Goal: Task Accomplishment & Management: Use online tool/utility

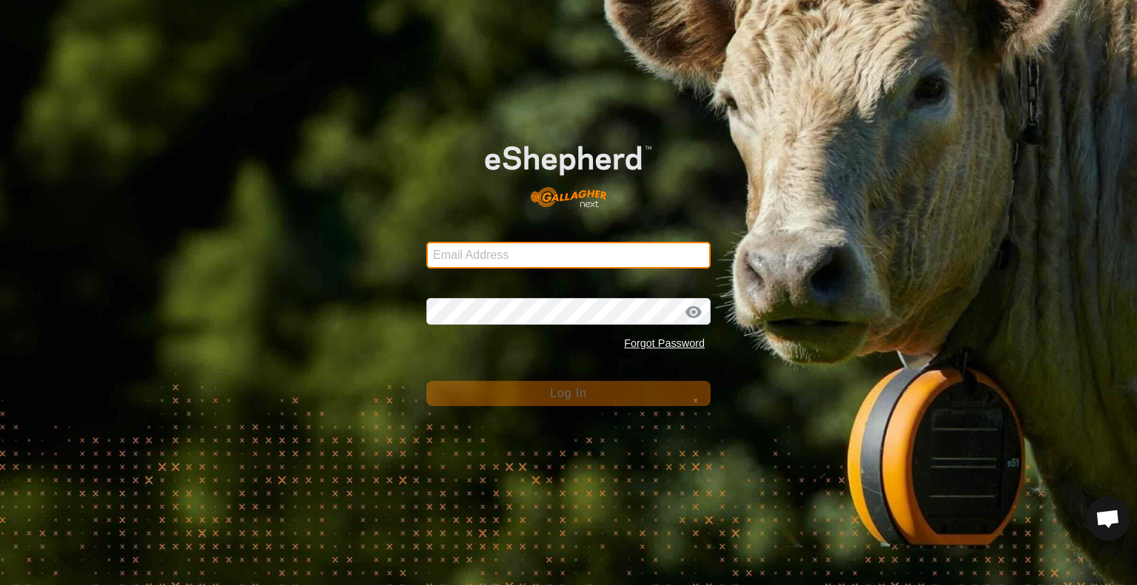
click at [602, 263] on input "Email Address" at bounding box center [568, 255] width 284 height 27
type input "[PERSON_NAME][EMAIL_ADDRESS][DOMAIN_NAME]"
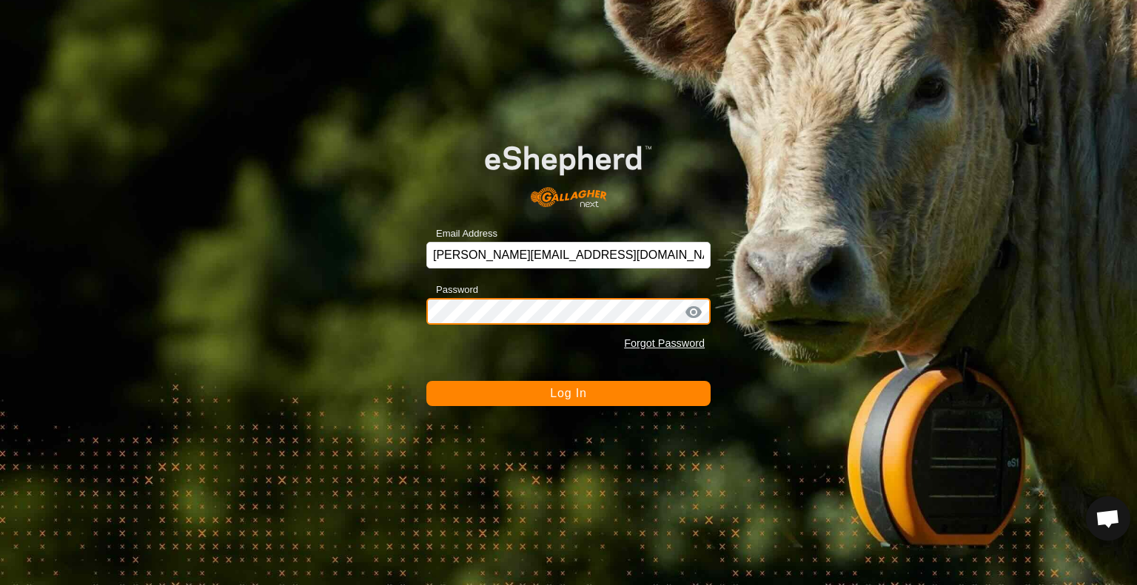
click at [426, 381] on button "Log In" at bounding box center [568, 393] width 284 height 25
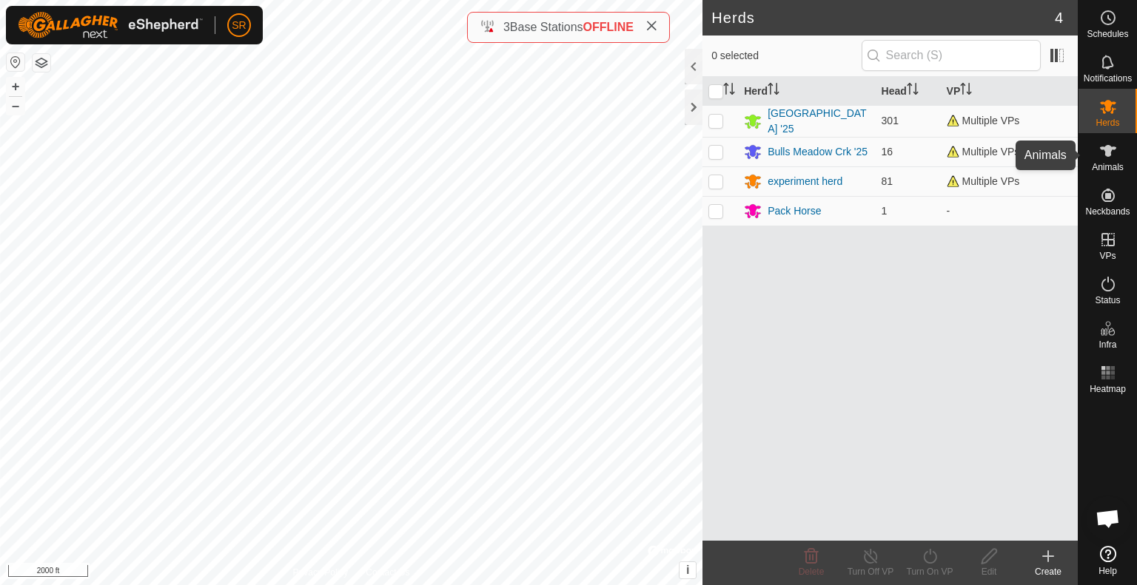
click at [1111, 153] on icon at bounding box center [1108, 151] width 18 height 18
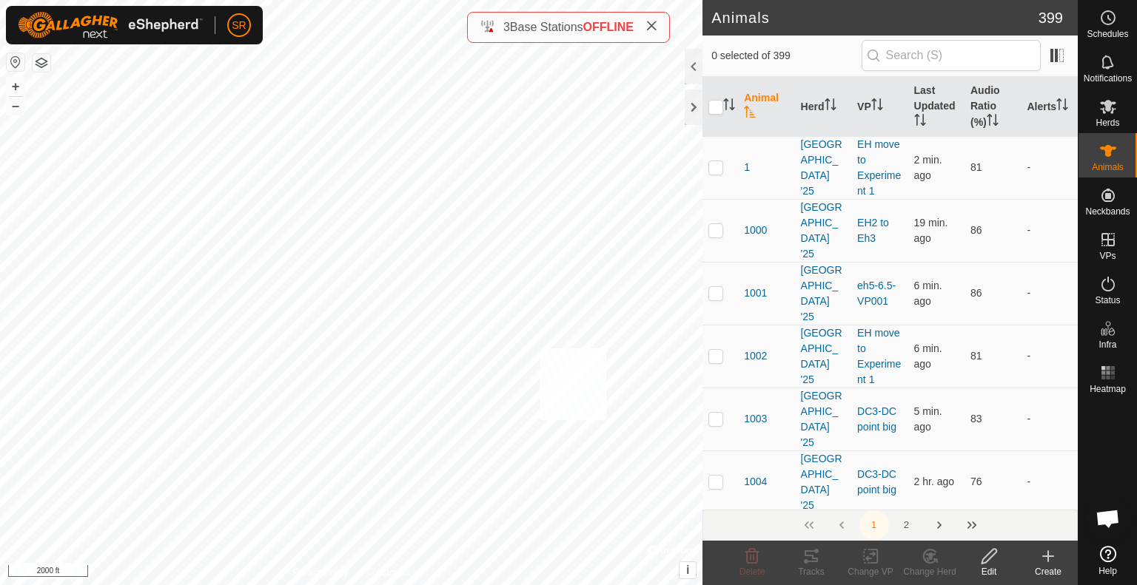
checkbox input "true"
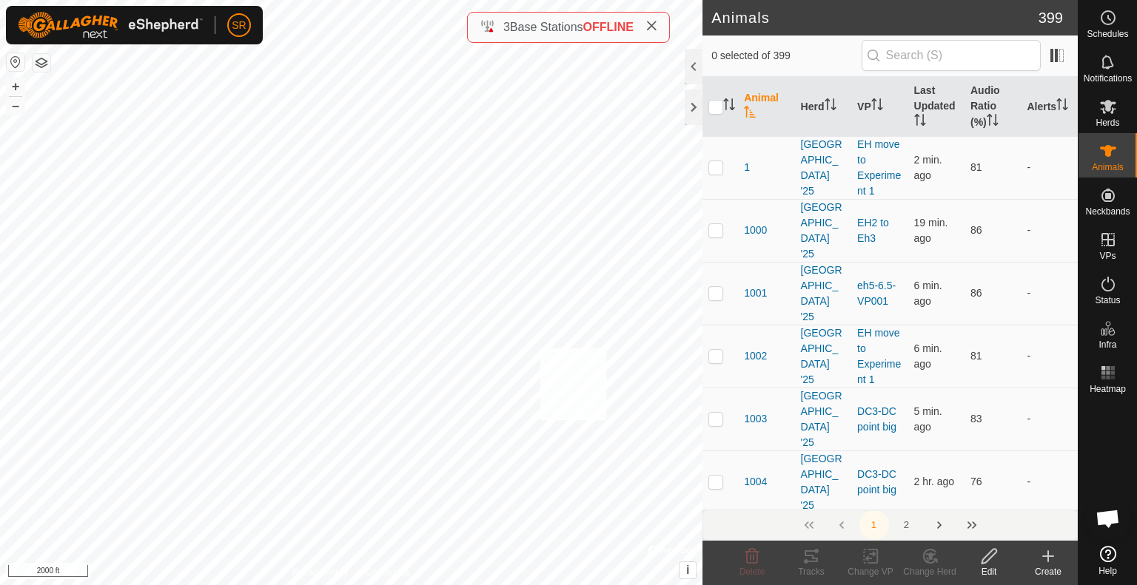
checkbox input "true"
click at [871, 559] on icon at bounding box center [870, 557] width 10 height 10
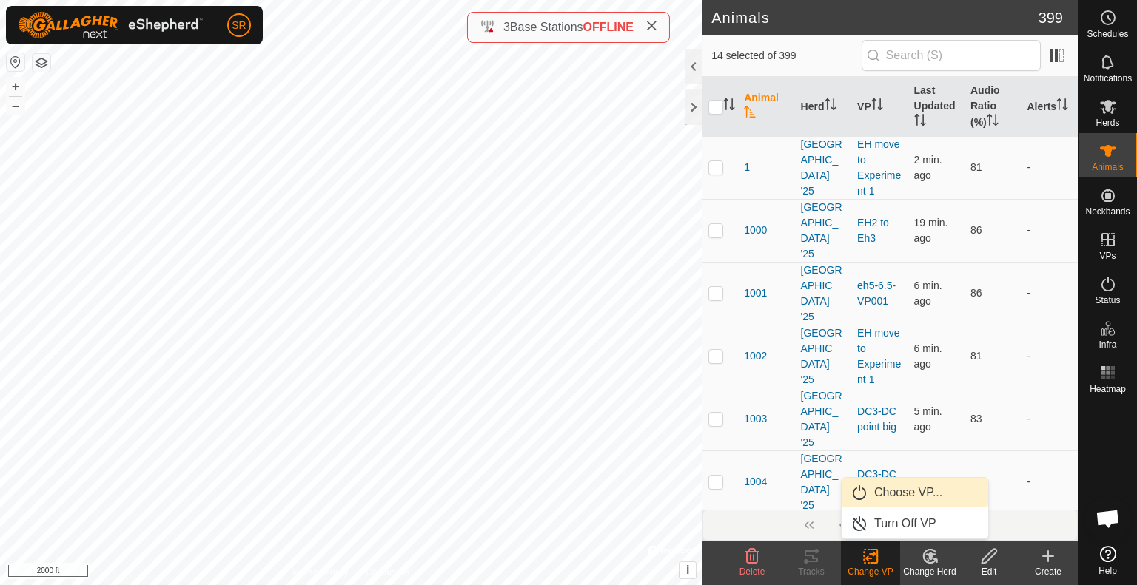
click at [895, 491] on link "Choose VP..." at bounding box center [914, 493] width 147 height 30
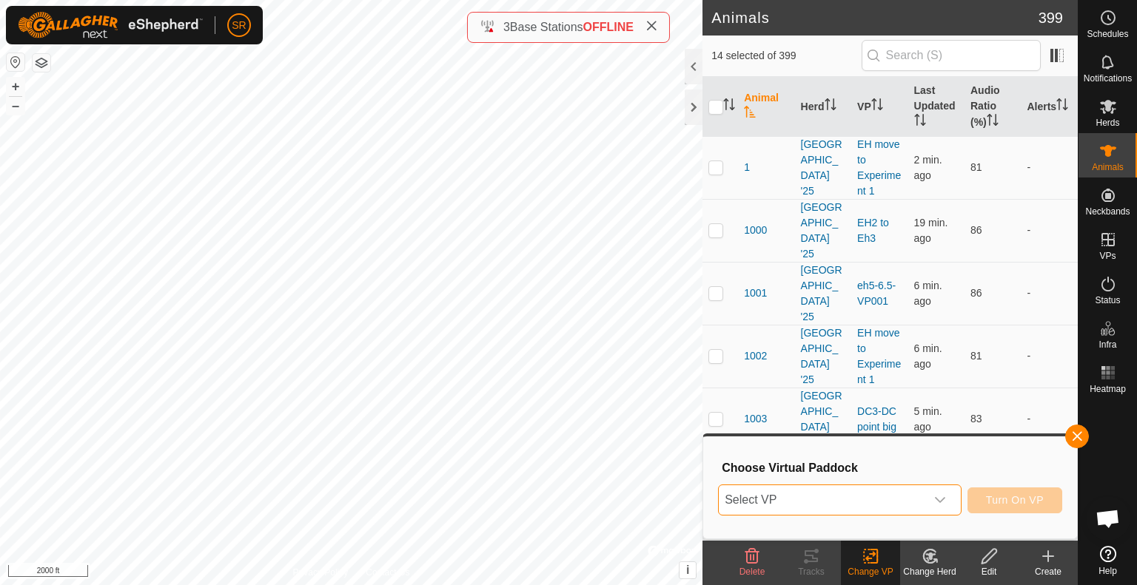
click at [880, 494] on span "Select VP" at bounding box center [821, 500] width 206 height 30
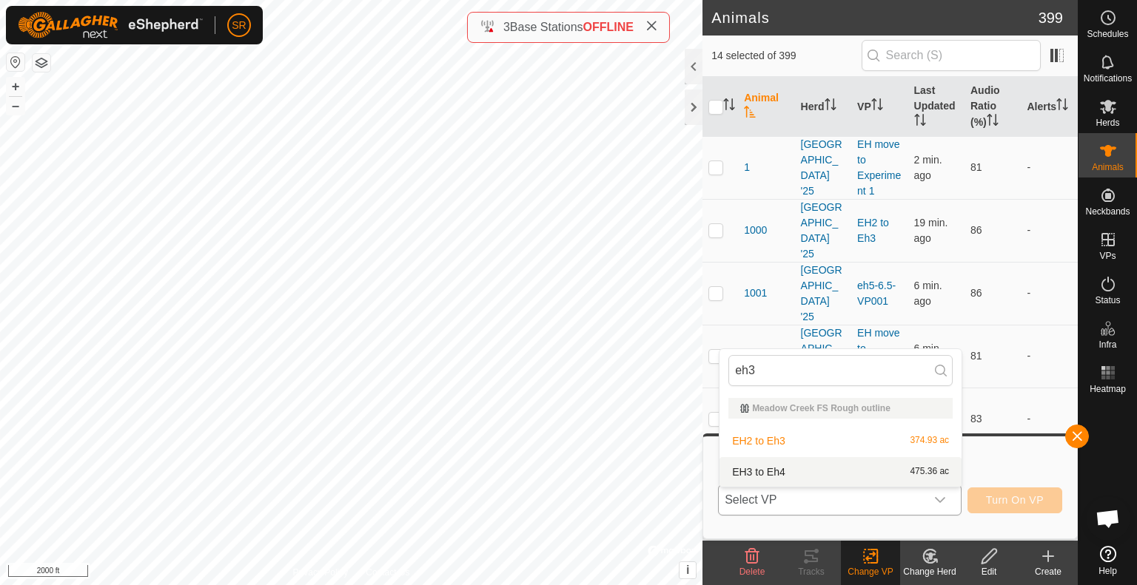
type input "eh3"
click at [836, 468] on li "EH3 to Eh4 475.36 ac" at bounding box center [840, 472] width 242 height 30
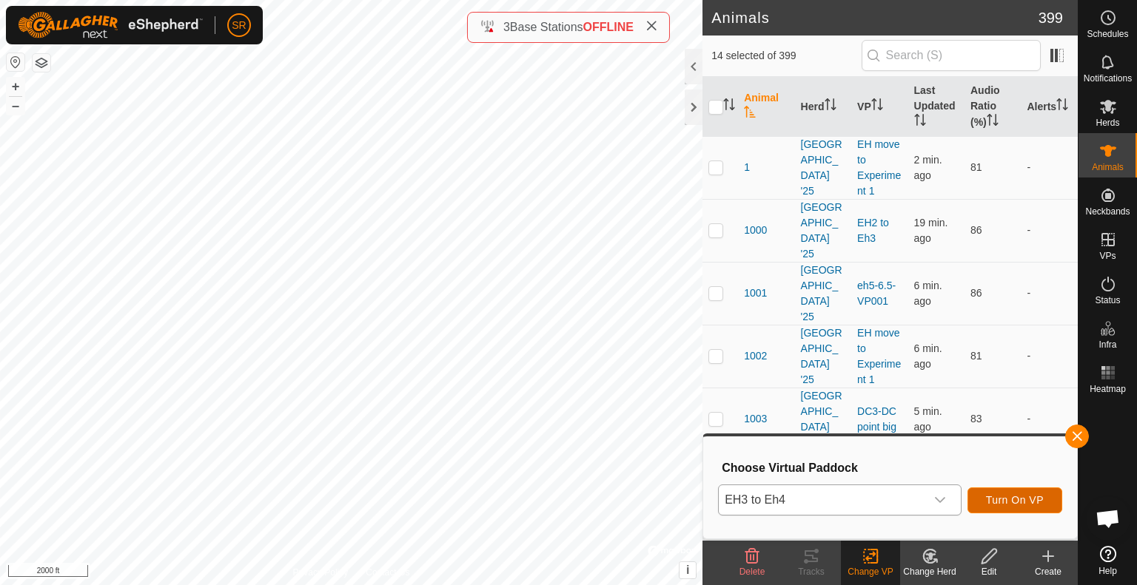
click at [1001, 498] on span "Turn On VP" at bounding box center [1015, 500] width 58 height 12
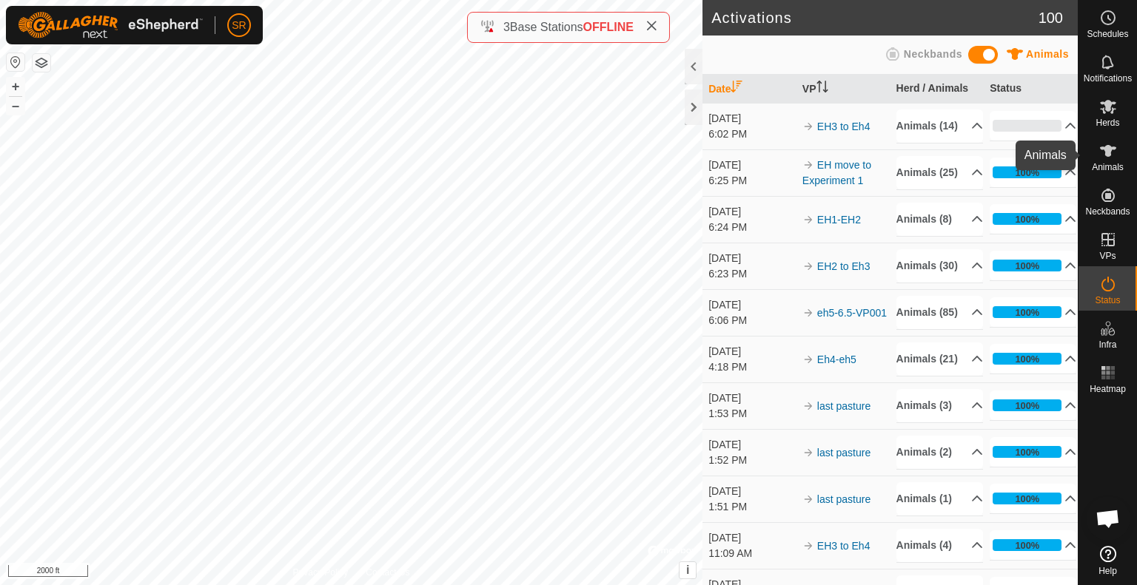
click at [1102, 149] on icon at bounding box center [1108, 151] width 18 height 18
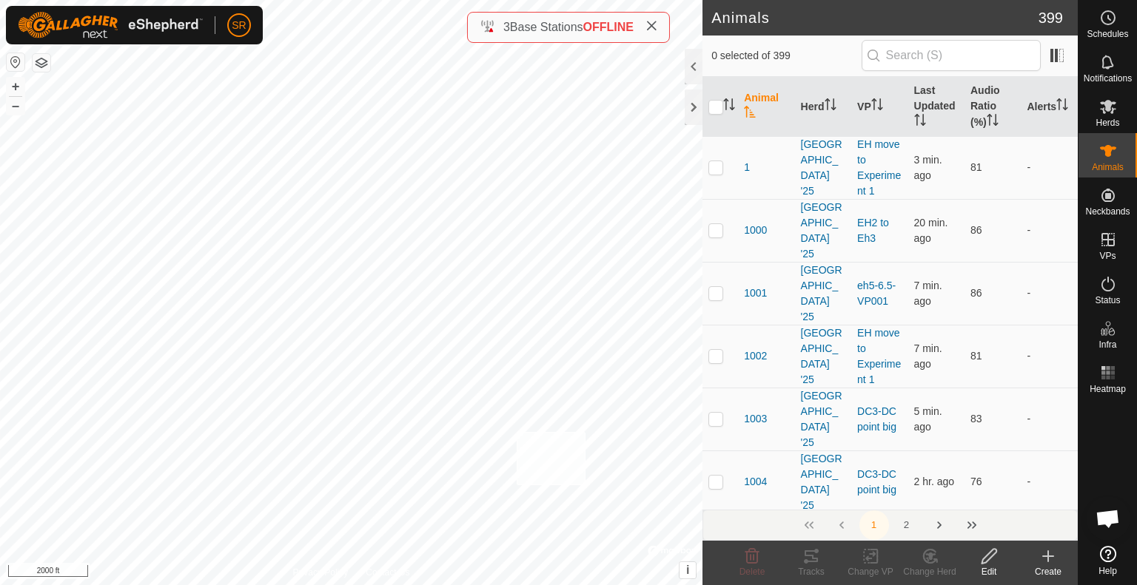
checkbox input "true"
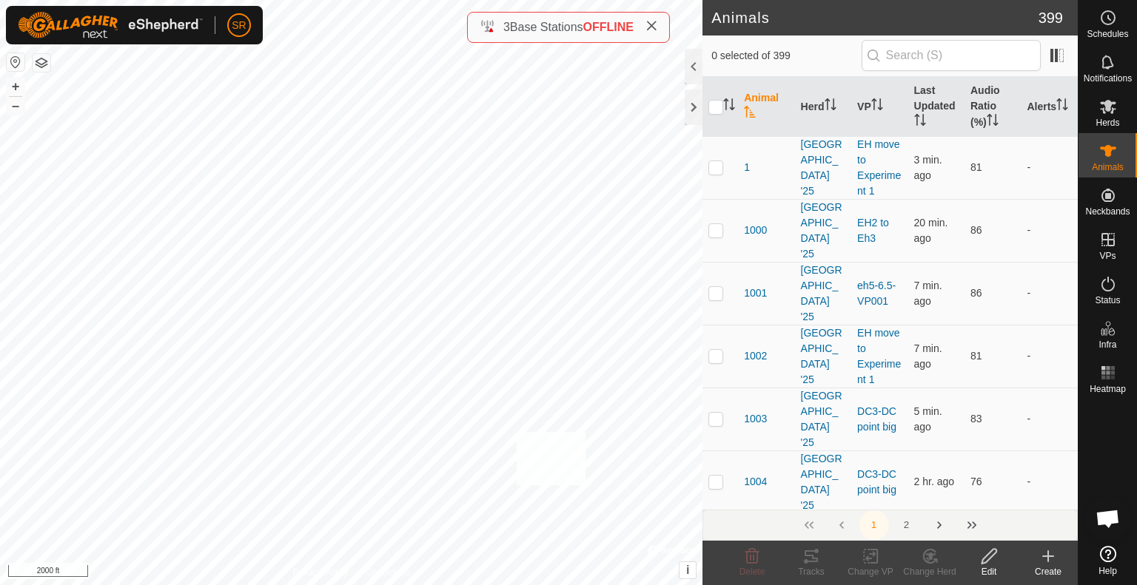
checkbox input "true"
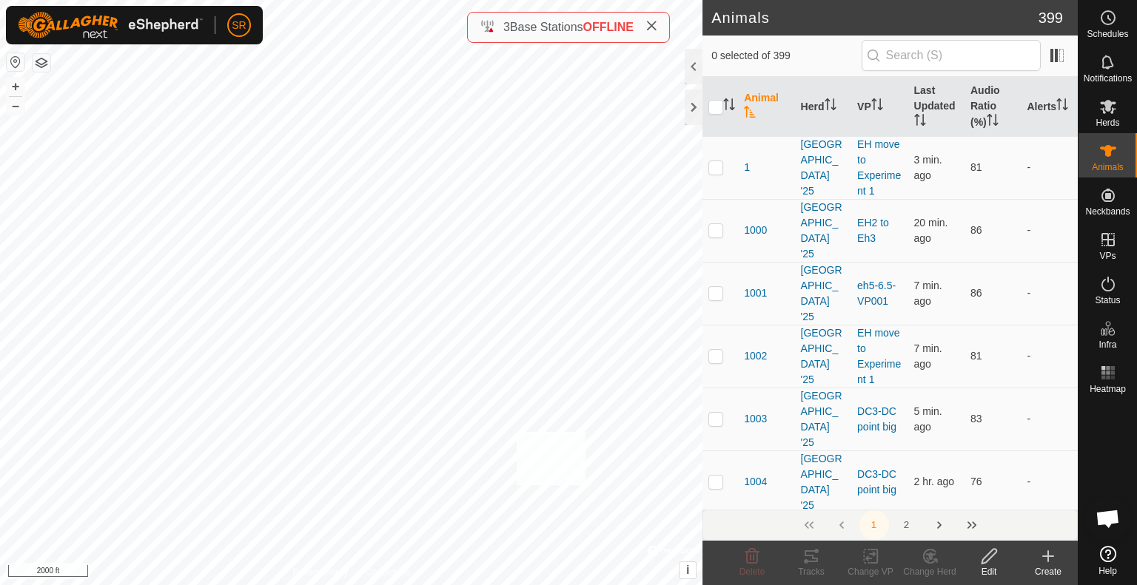
checkbox input "true"
click at [870, 559] on icon at bounding box center [870, 557] width 18 height 18
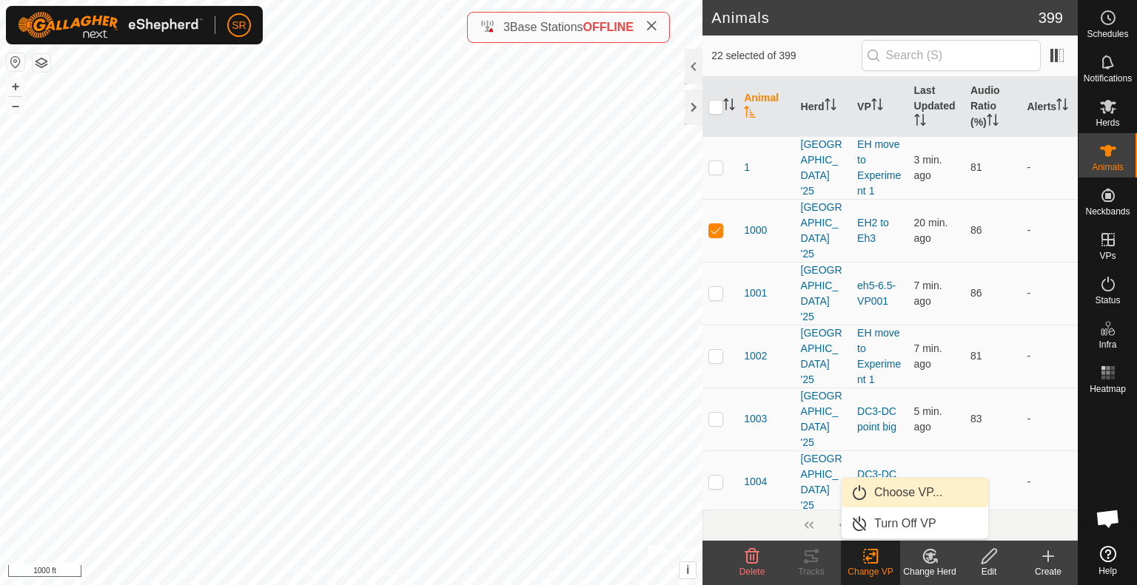
click at [909, 488] on link "Choose VP..." at bounding box center [914, 493] width 147 height 30
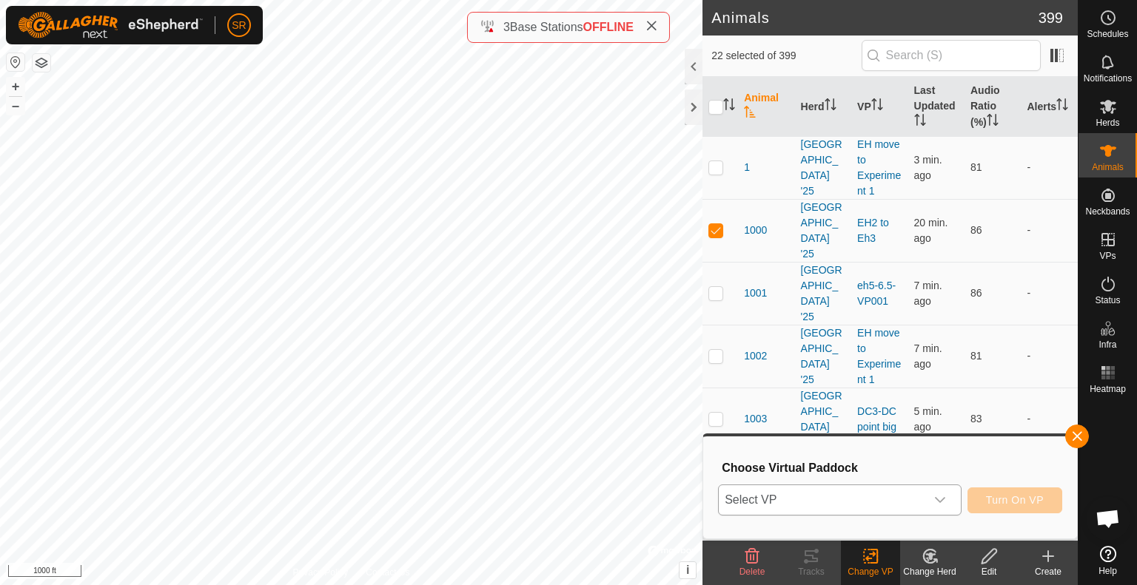
click at [907, 506] on span "Select VP" at bounding box center [821, 500] width 206 height 30
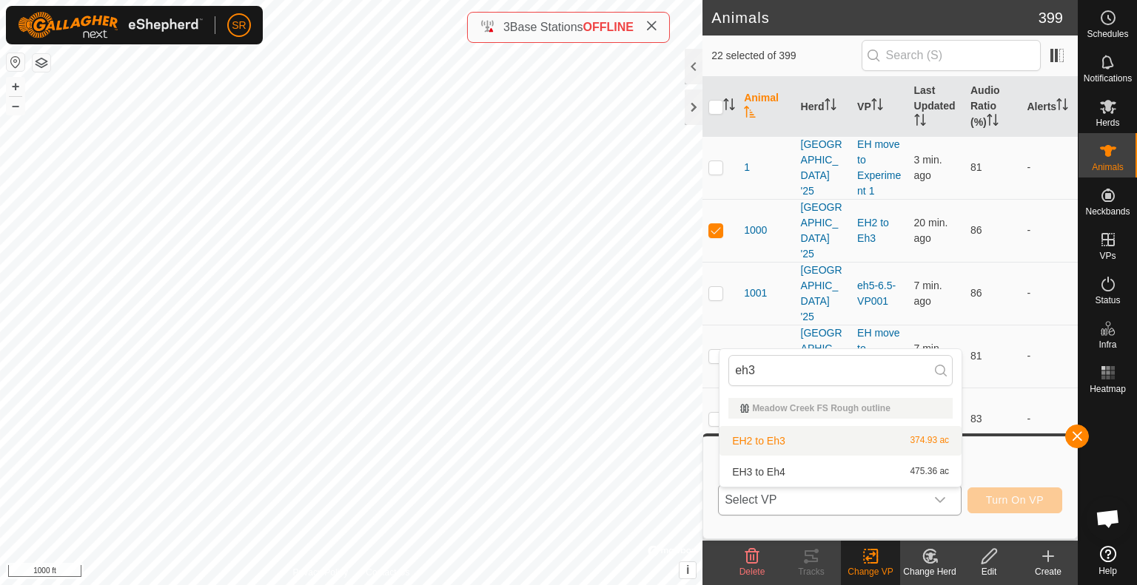
type input "eh3"
click at [767, 434] on li "EH2 to Eh3 374.93 ac" at bounding box center [840, 441] width 242 height 30
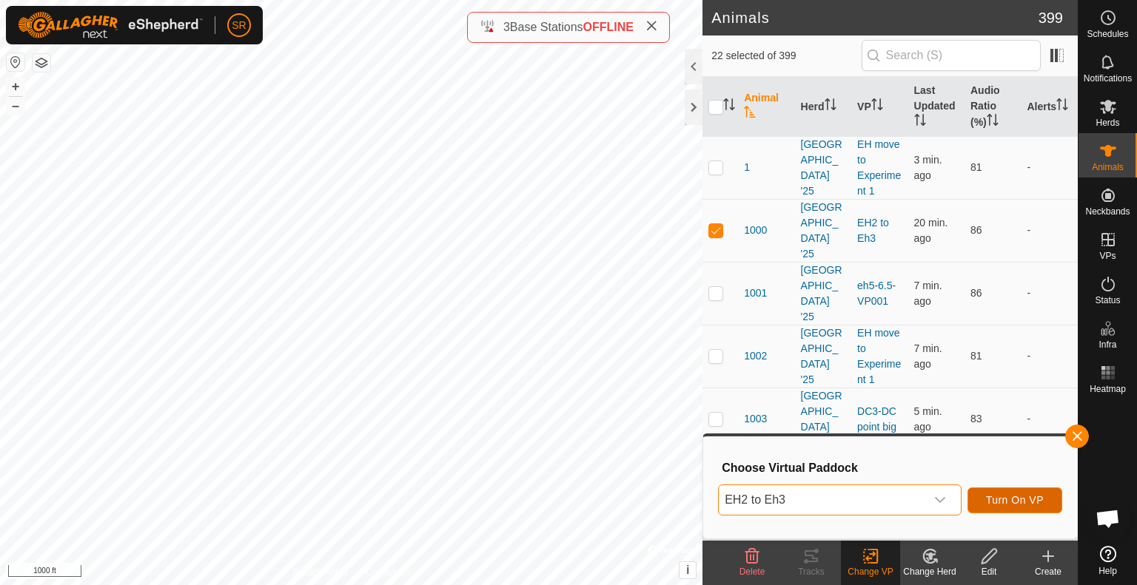
click at [1026, 504] on span "Turn On VP" at bounding box center [1015, 500] width 58 height 12
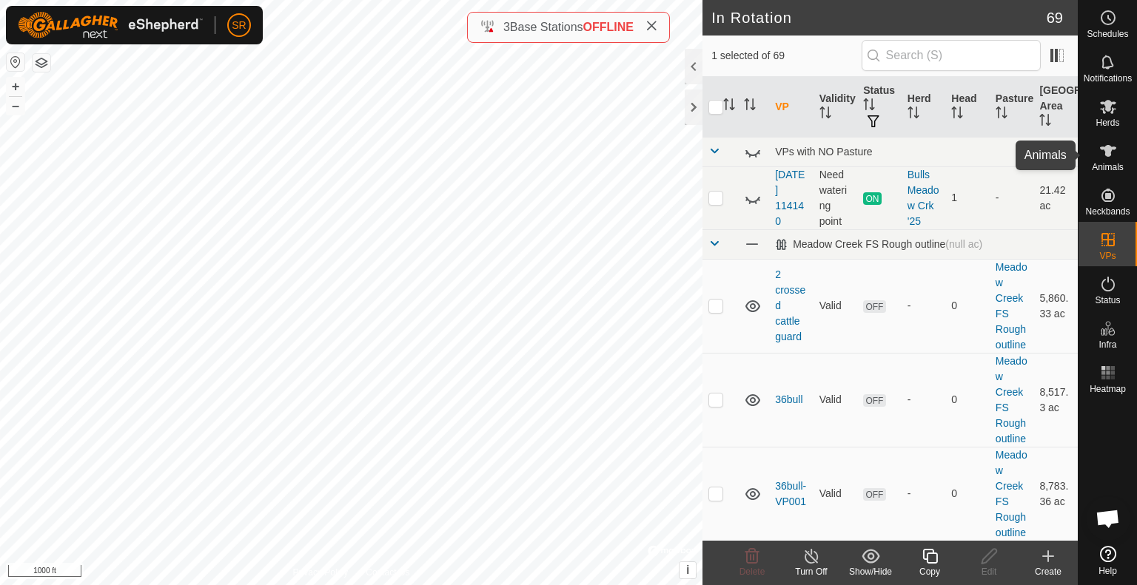
click at [1109, 156] on icon at bounding box center [1108, 151] width 18 height 18
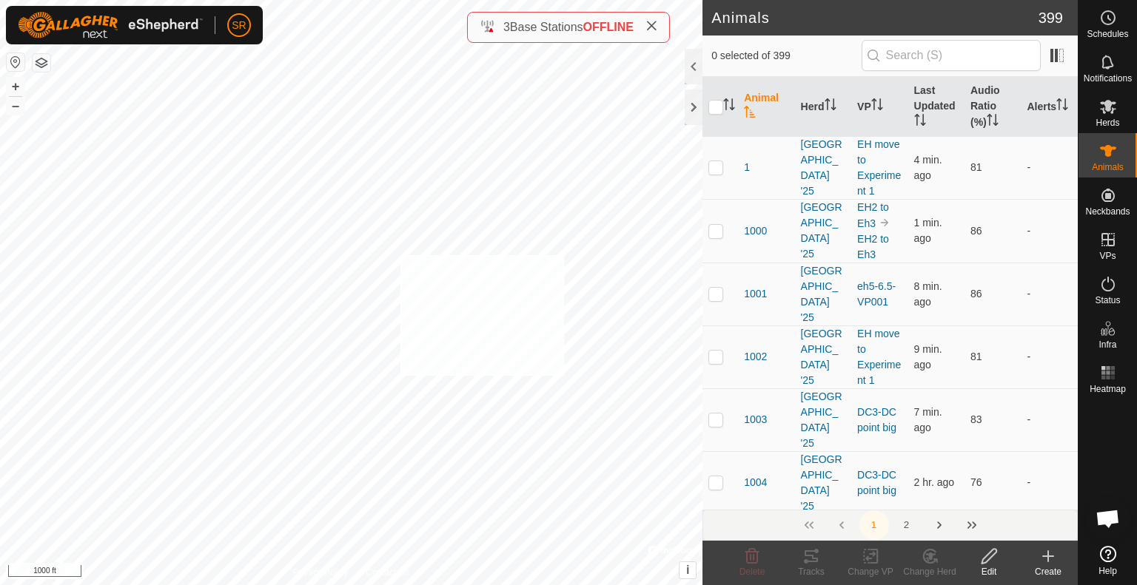
click at [400, 255] on div "Y5029 0921175768 [GEOGRAPHIC_DATA] '25 EH move to Experiment 1 + – ⇧ i © Mapbox…" at bounding box center [351, 292] width 702 height 585
checkbox input "true"
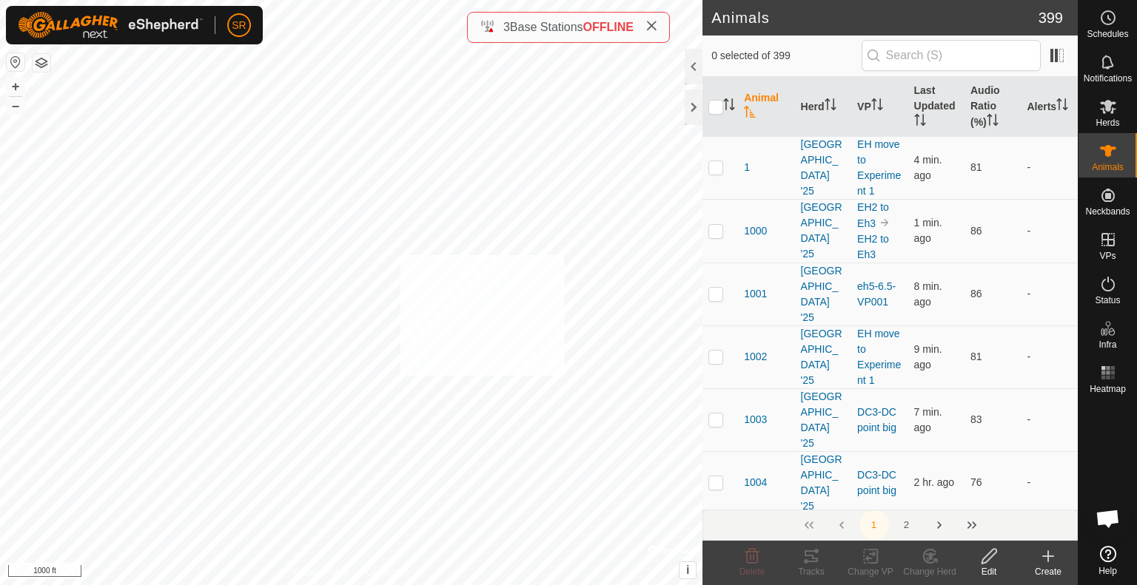
checkbox input "true"
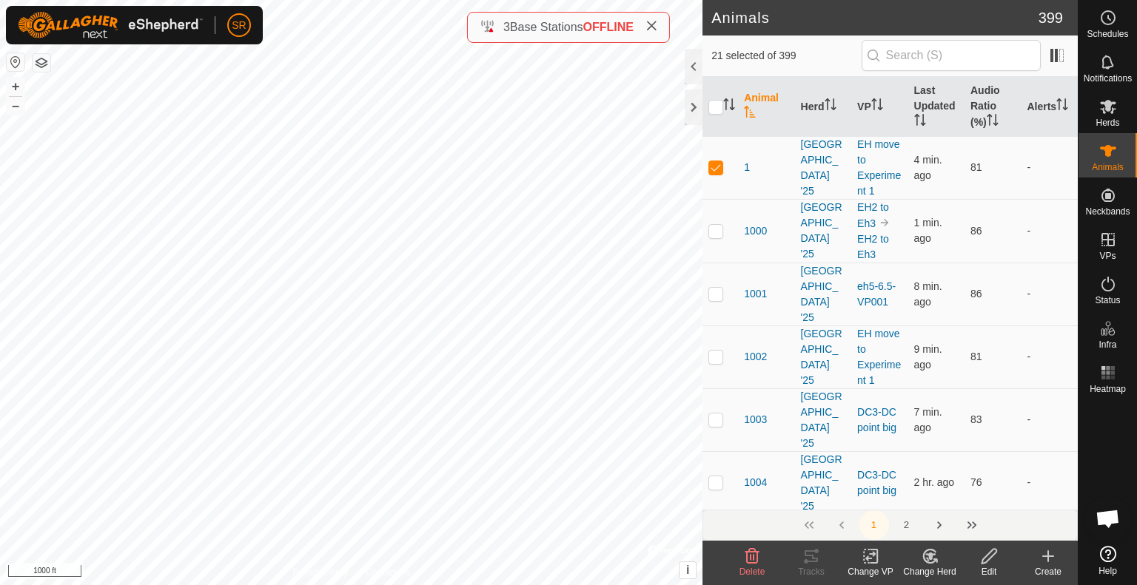
click at [871, 563] on icon at bounding box center [873, 556] width 7 height 13
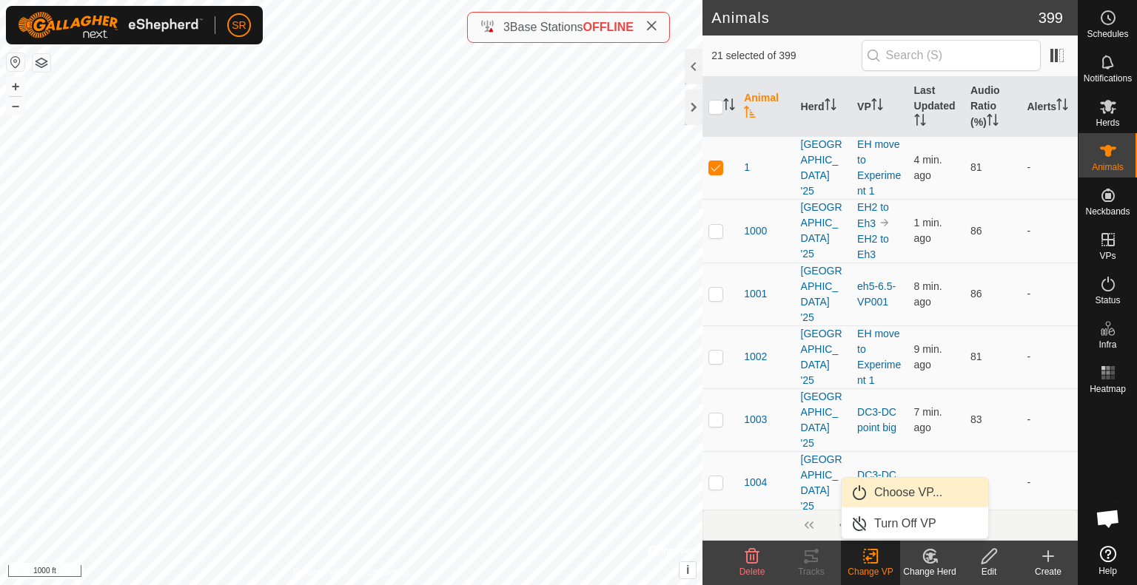
click at [895, 492] on link "Choose VP..." at bounding box center [914, 493] width 147 height 30
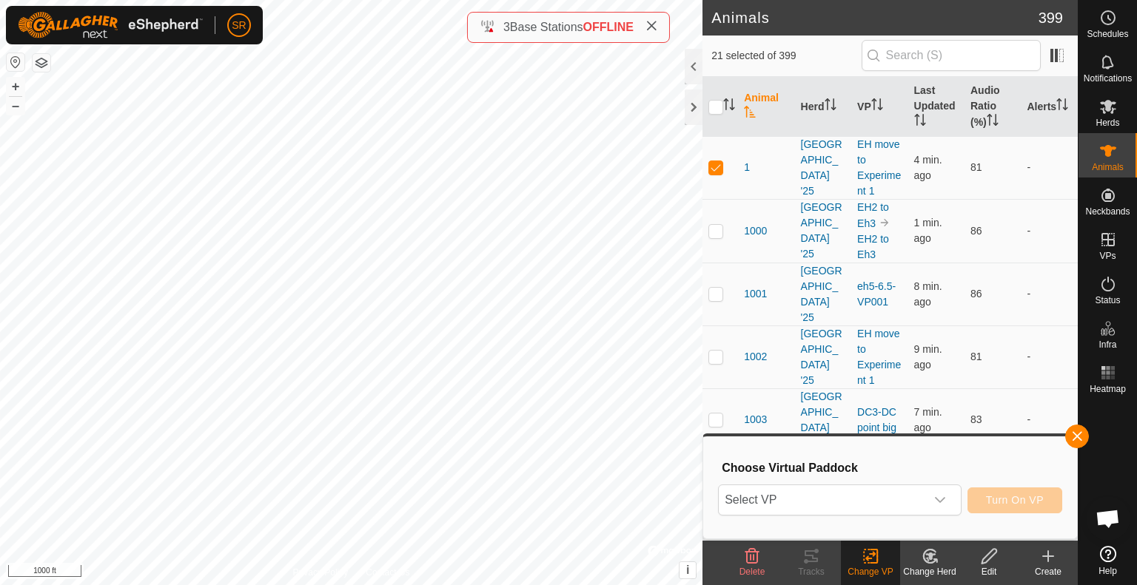
click at [895, 492] on span "Select VP" at bounding box center [821, 500] width 206 height 30
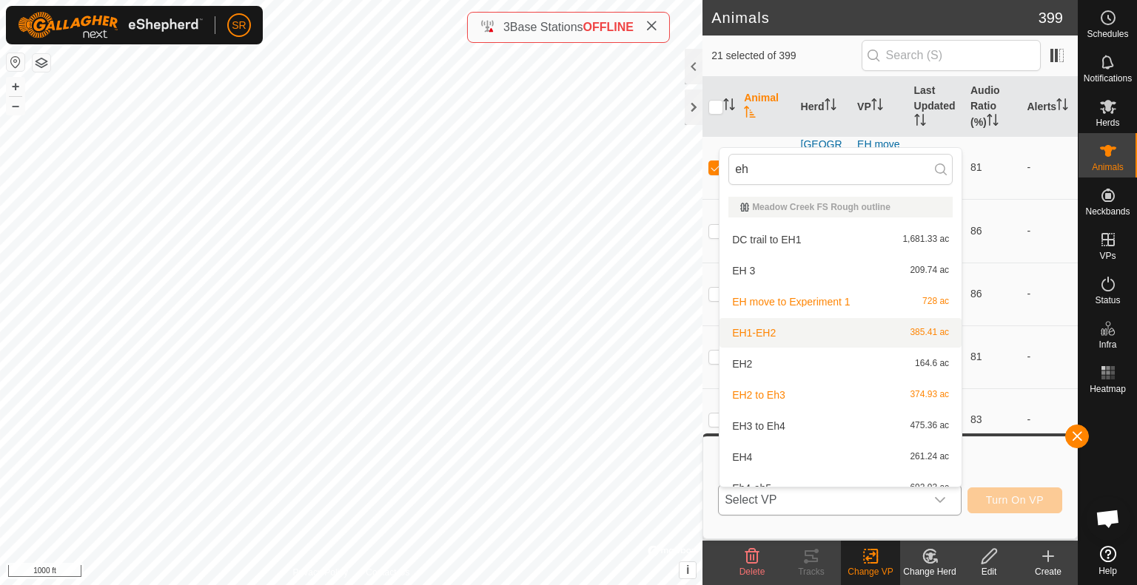
type input "eh"
click at [784, 337] on li "EH1-EH2 385.41 ac" at bounding box center [840, 333] width 242 height 30
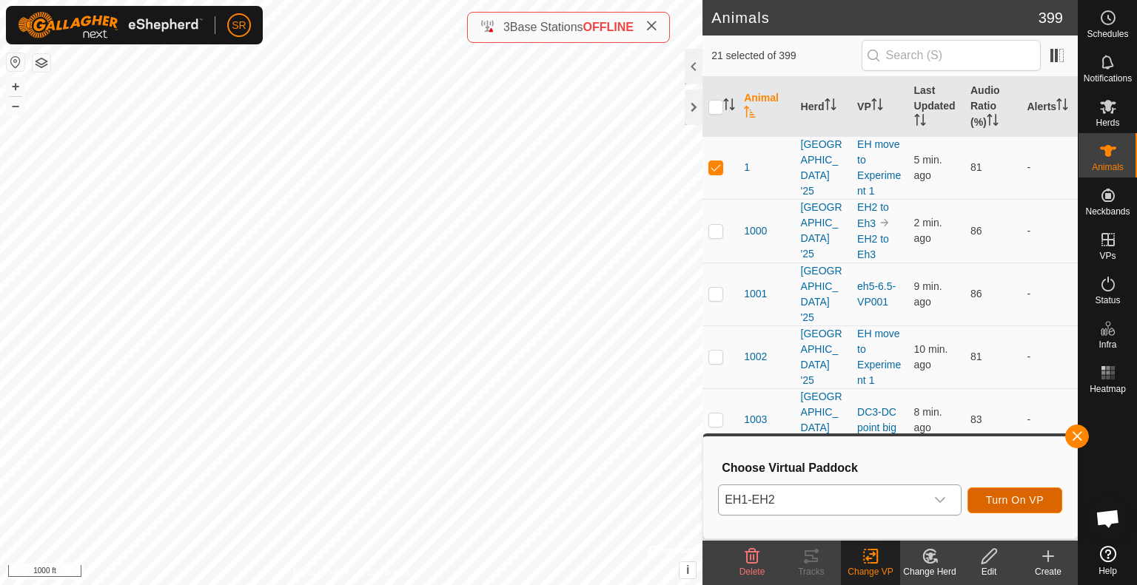
click at [1029, 504] on span "Turn On VP" at bounding box center [1015, 500] width 58 height 12
click at [1022, 501] on span "Turn On VP" at bounding box center [1015, 500] width 58 height 12
click at [997, 507] on button "Turn On VP" at bounding box center [1014, 501] width 95 height 26
click at [1011, 491] on button "Turn On VP" at bounding box center [1014, 501] width 95 height 26
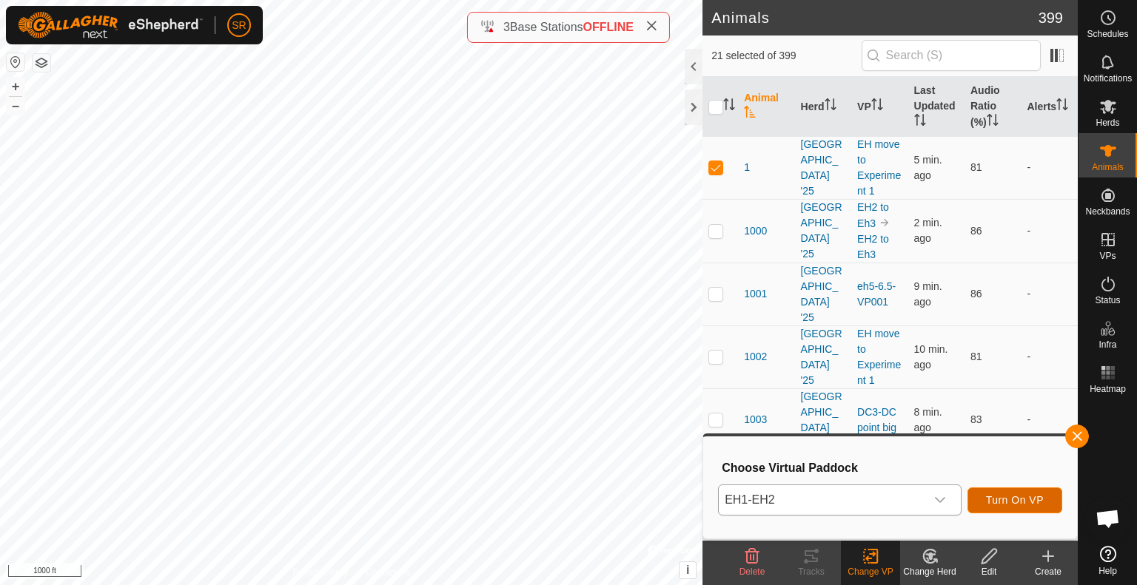
click at [1011, 491] on button "Turn On VP" at bounding box center [1014, 501] width 95 height 26
click at [925, 492] on div "dropdown trigger" at bounding box center [940, 500] width 30 height 30
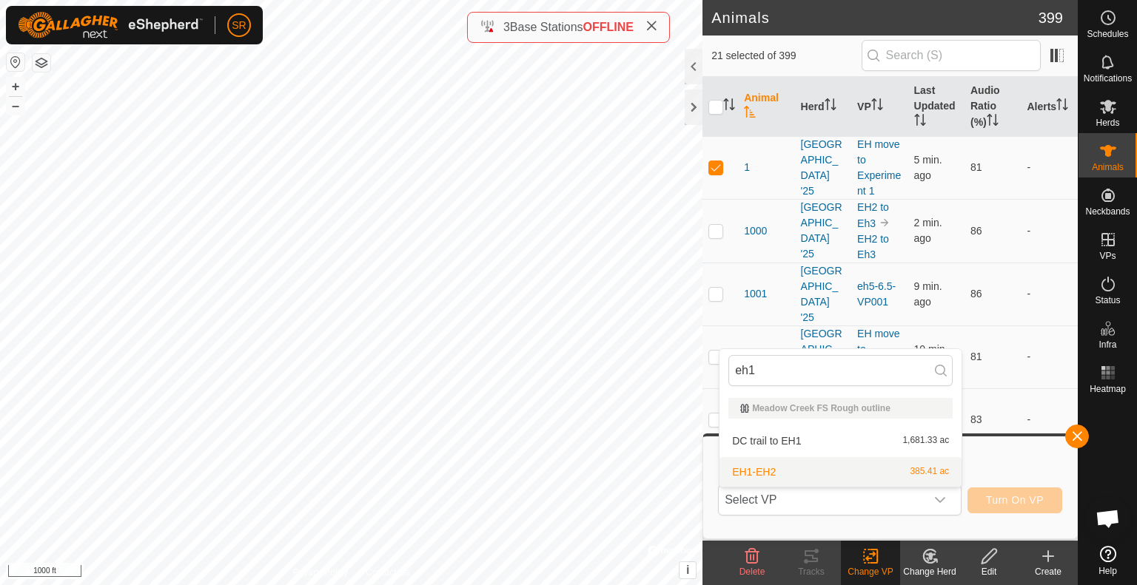
type input "eh1"
click at [803, 479] on li "EH1-EH2 385.41 ac" at bounding box center [840, 472] width 242 height 30
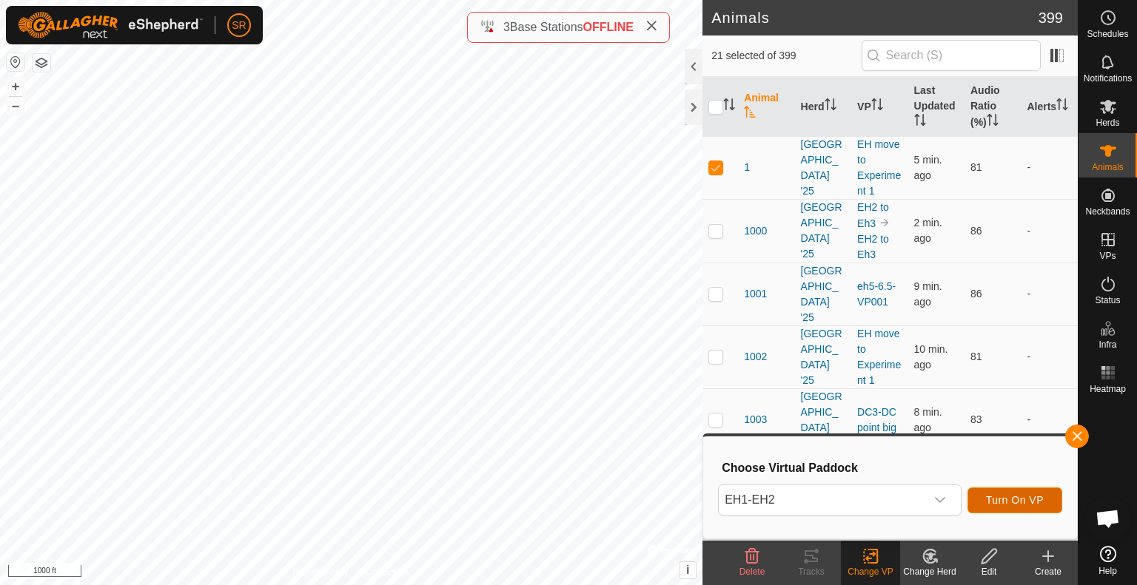
click at [994, 495] on span "Turn On VP" at bounding box center [1015, 500] width 58 height 12
click at [1017, 502] on span "Turn On VP" at bounding box center [1015, 500] width 58 height 12
click at [815, 464] on h3 "Choose Virtual Paddock" at bounding box center [891, 468] width 340 height 14
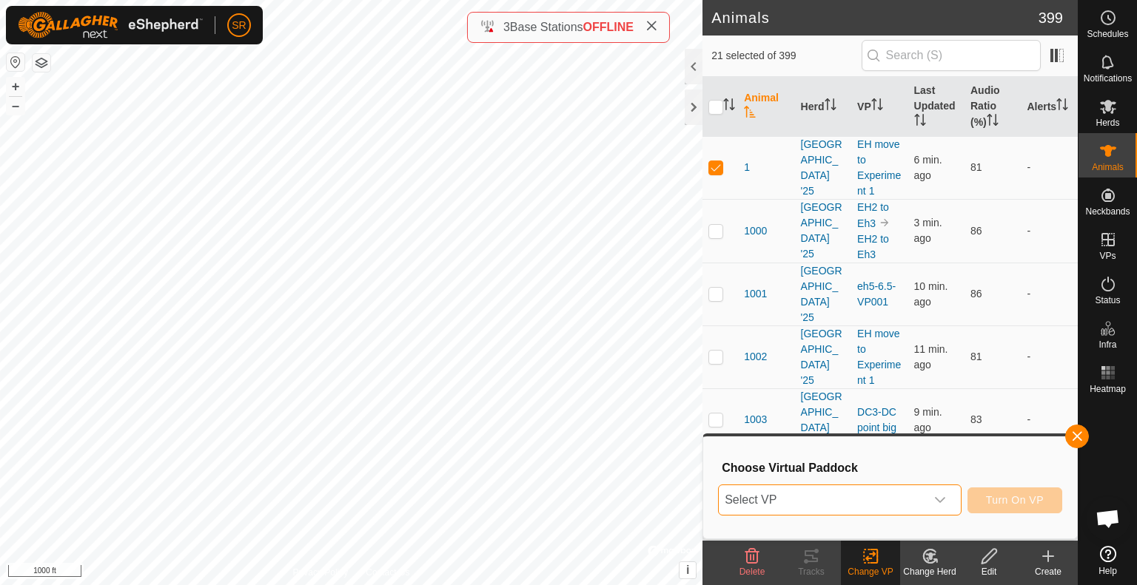
click at [855, 500] on span "Select VP" at bounding box center [821, 500] width 206 height 30
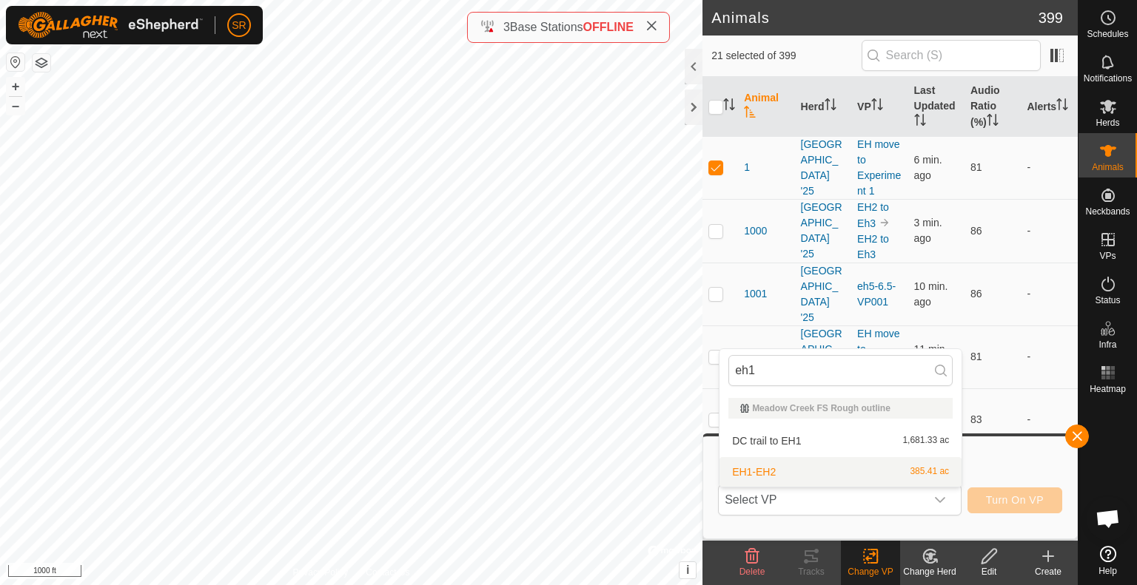
type input "eh1"
click at [805, 474] on li "EH1-EH2 385.41 ac" at bounding box center [840, 472] width 242 height 30
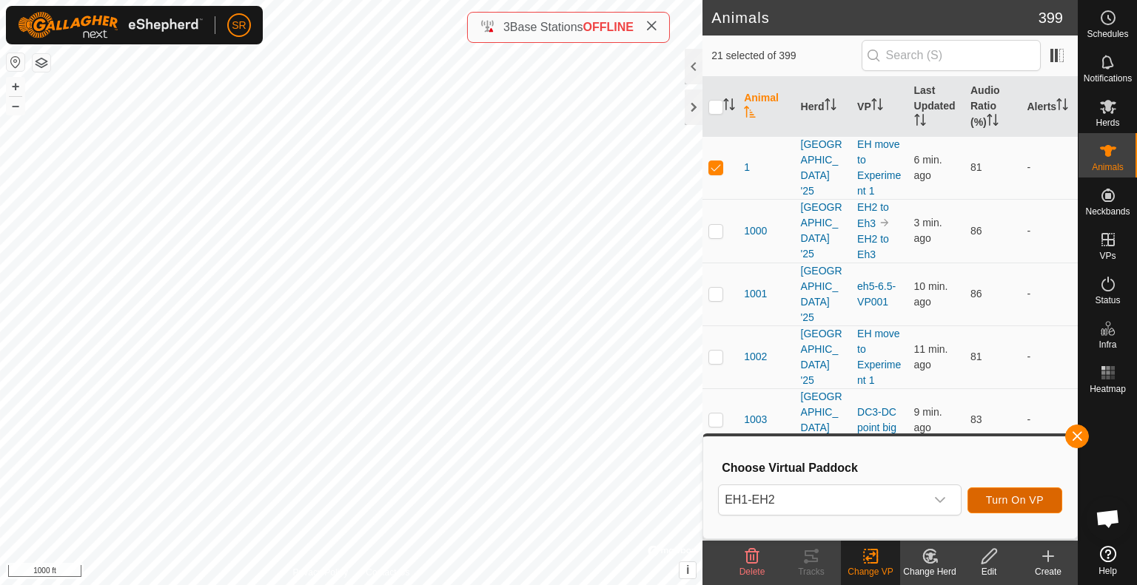
click at [1021, 491] on button "Turn On VP" at bounding box center [1014, 501] width 95 height 26
click at [943, 501] on icon "dropdown trigger" at bounding box center [940, 500] width 12 height 12
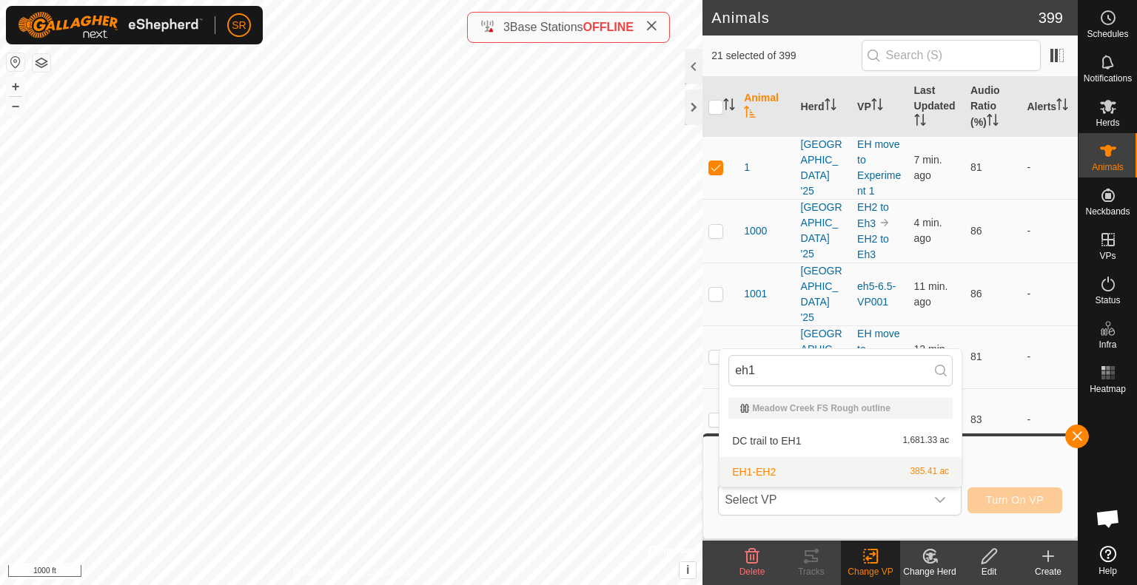
type input "eh1"
click at [870, 471] on li "EH1-EH2 385.41 ac" at bounding box center [840, 472] width 242 height 30
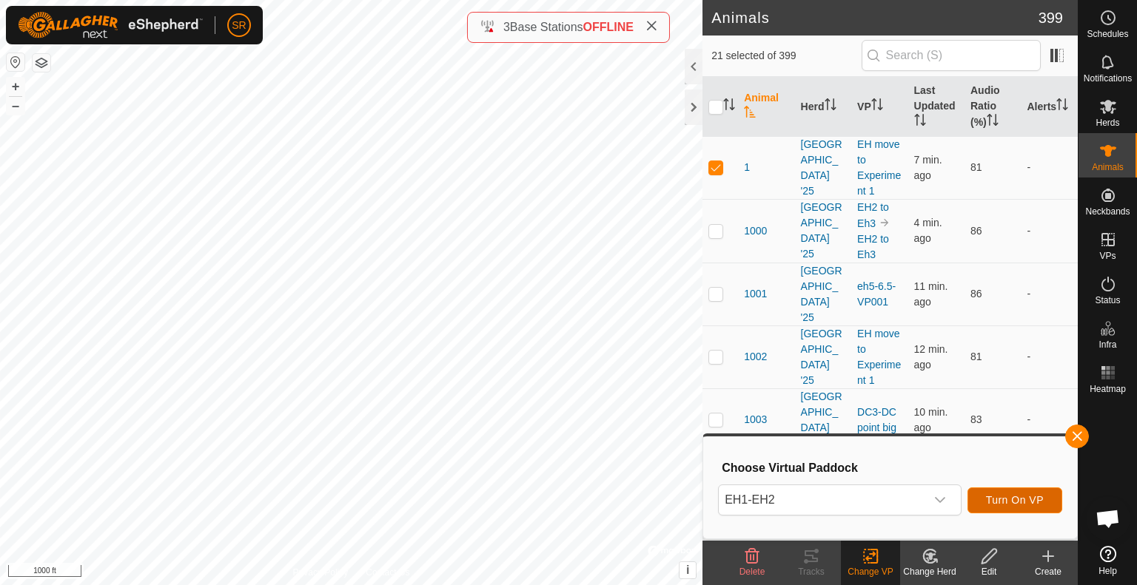
click at [1014, 497] on span "Turn On VP" at bounding box center [1015, 500] width 58 height 12
click at [1009, 492] on button "Turn On VP" at bounding box center [1014, 501] width 95 height 26
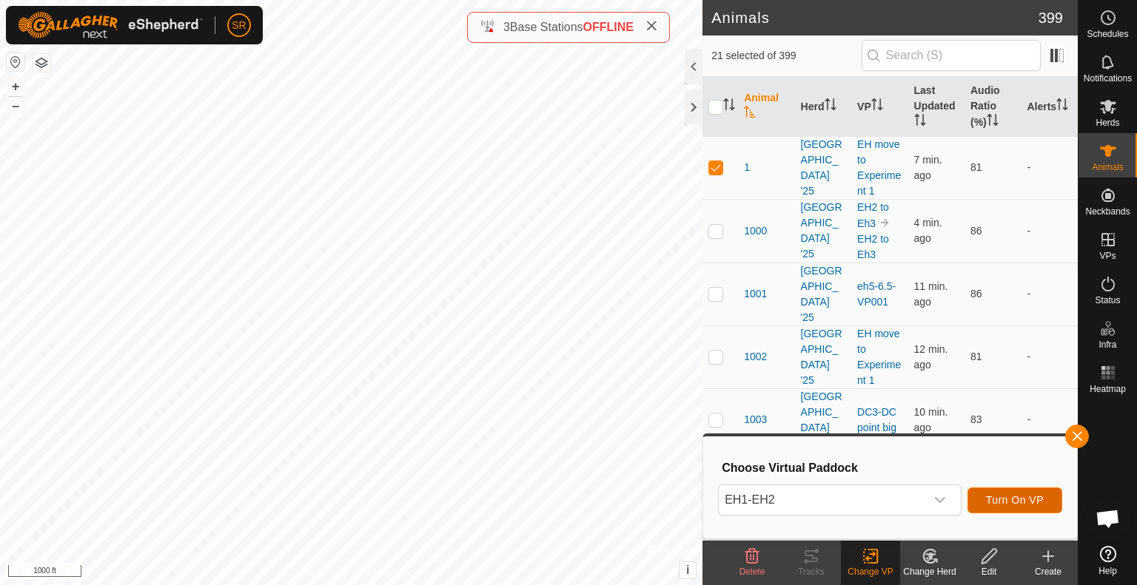
click at [1009, 492] on button "Turn On VP" at bounding box center [1014, 501] width 95 height 26
click at [926, 508] on div "dropdown trigger" at bounding box center [940, 500] width 30 height 30
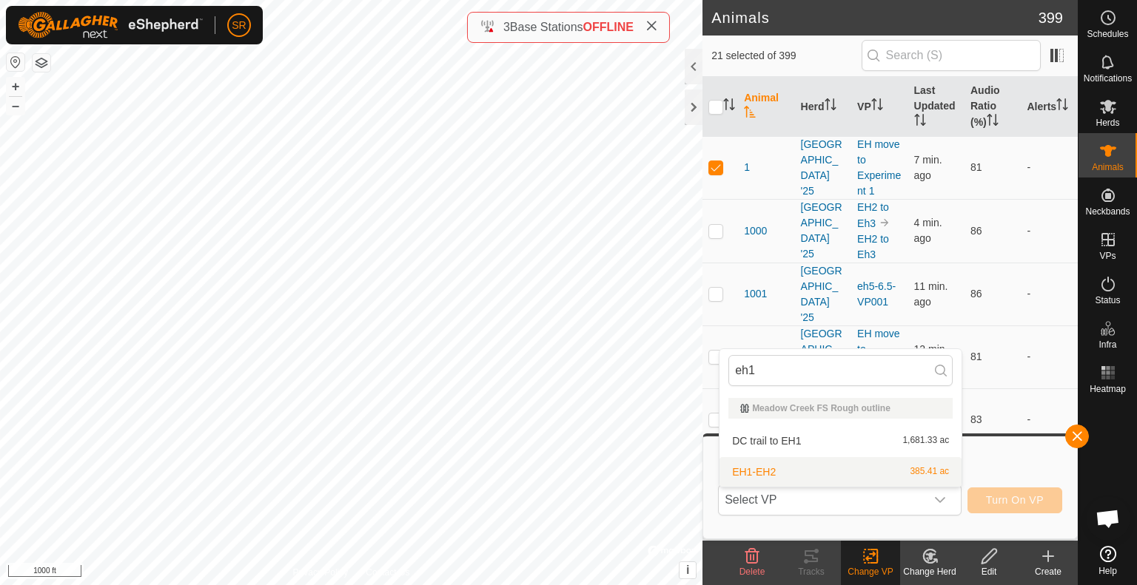
type input "eh1"
click at [821, 473] on li "EH1-EH2 385.41 ac" at bounding box center [840, 472] width 242 height 30
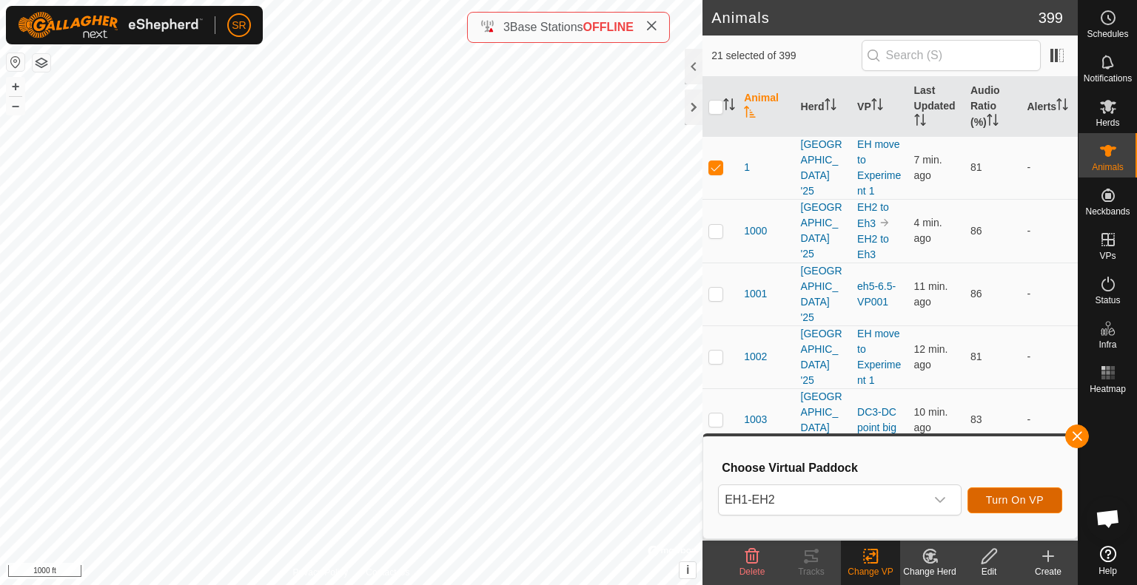
click at [1033, 502] on span "Turn On VP" at bounding box center [1015, 500] width 58 height 12
click at [949, 506] on div "dropdown trigger" at bounding box center [940, 500] width 30 height 30
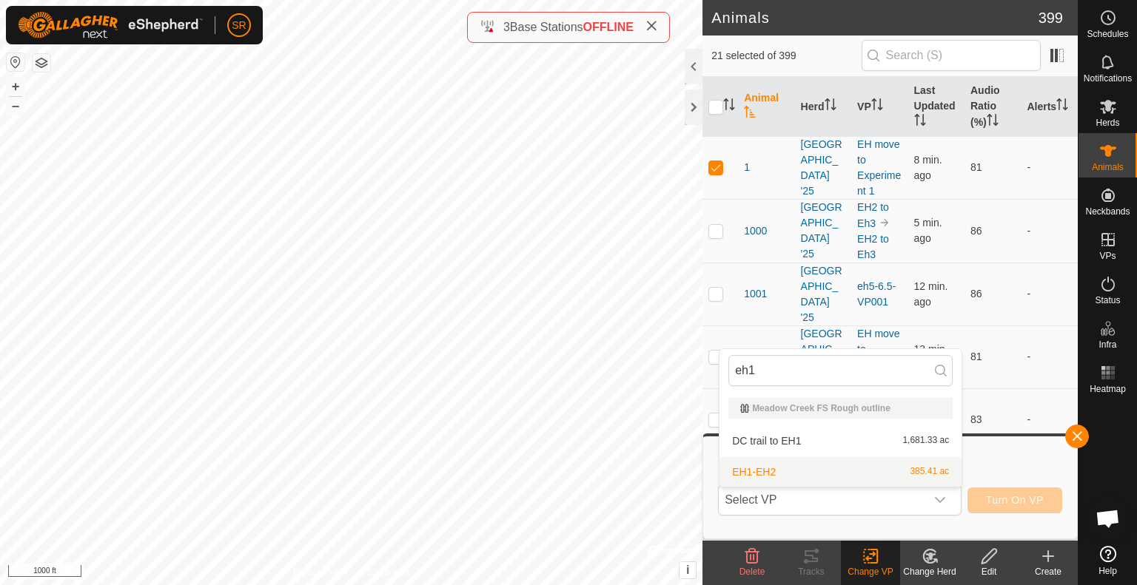
type input "eh1"
click at [915, 485] on li "EH1-EH2 385.41 ac" at bounding box center [840, 472] width 242 height 30
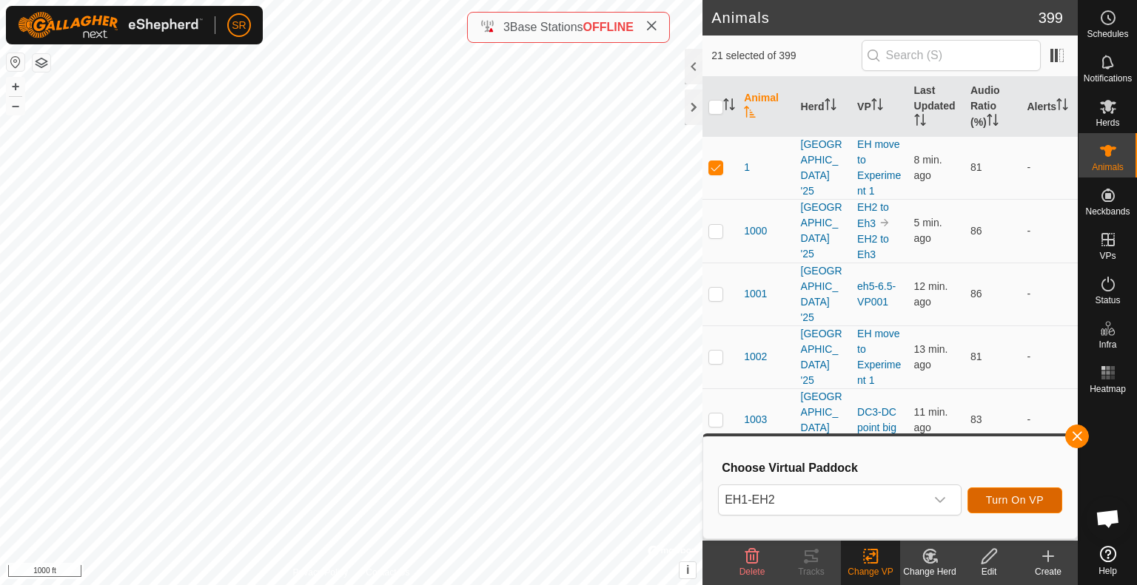
click at [1017, 500] on span "Turn On VP" at bounding box center [1015, 500] width 58 height 12
click at [906, 503] on span "Select VP" at bounding box center [821, 500] width 206 height 30
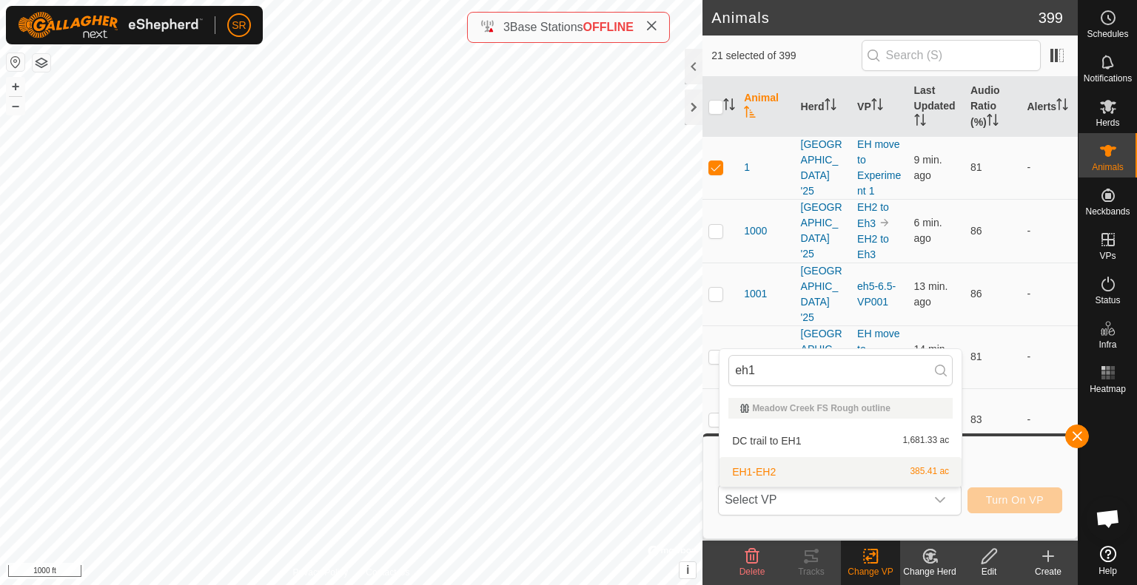
type input "eh1"
click at [875, 478] on li "EH1-EH2 385.41 ac" at bounding box center [840, 472] width 242 height 30
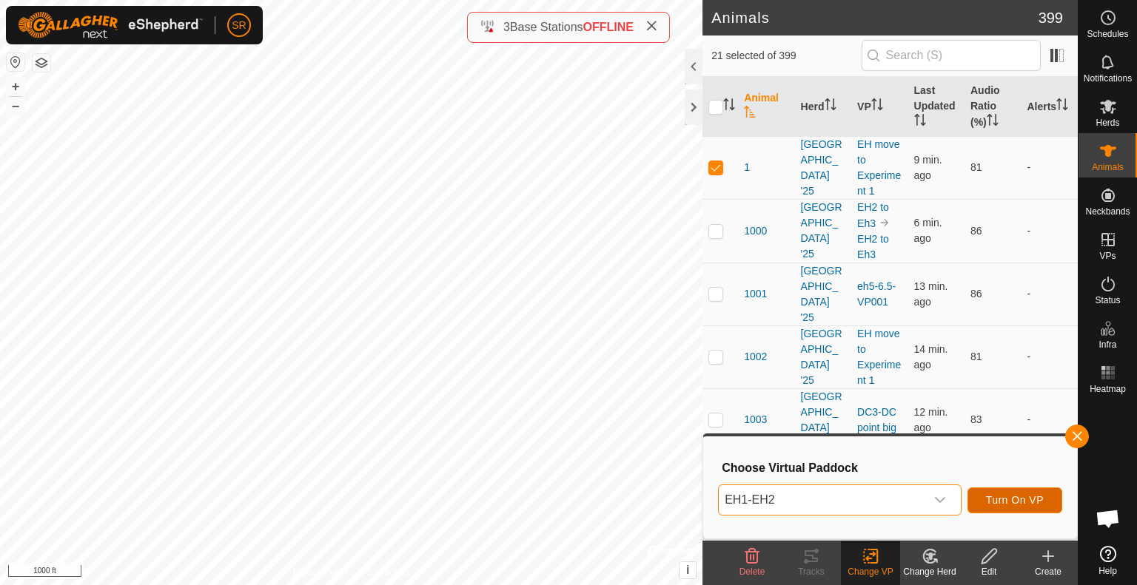
click at [1051, 506] on button "Turn On VP" at bounding box center [1014, 501] width 95 height 26
click at [1029, 499] on span "Turn On VP" at bounding box center [1015, 500] width 58 height 12
click at [1000, 500] on span "Turn On VP" at bounding box center [1015, 500] width 58 height 12
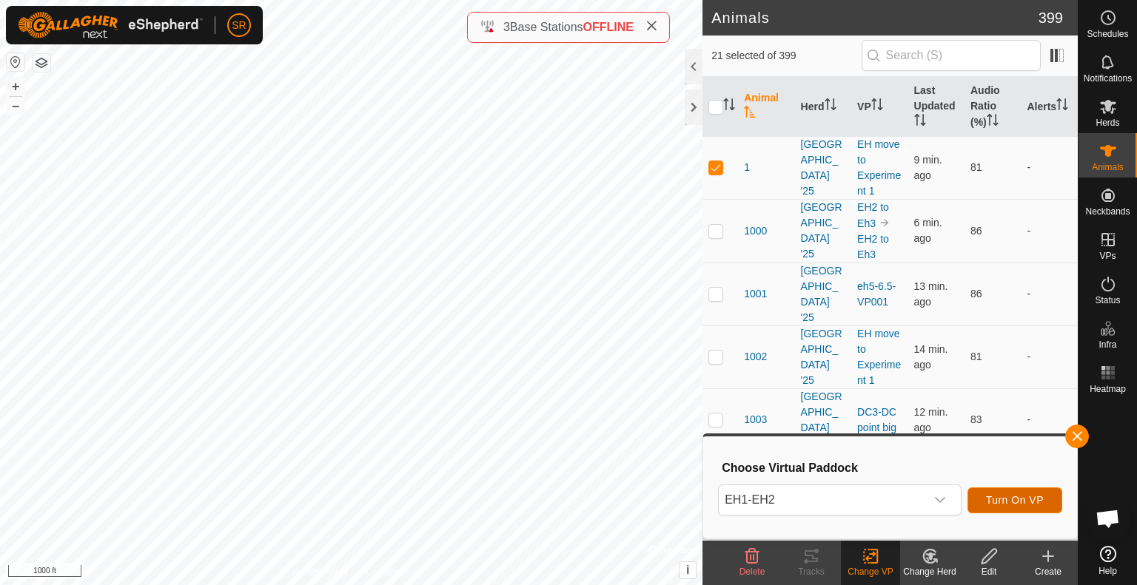
click at [1000, 500] on span "Turn On VP" at bounding box center [1015, 500] width 58 height 12
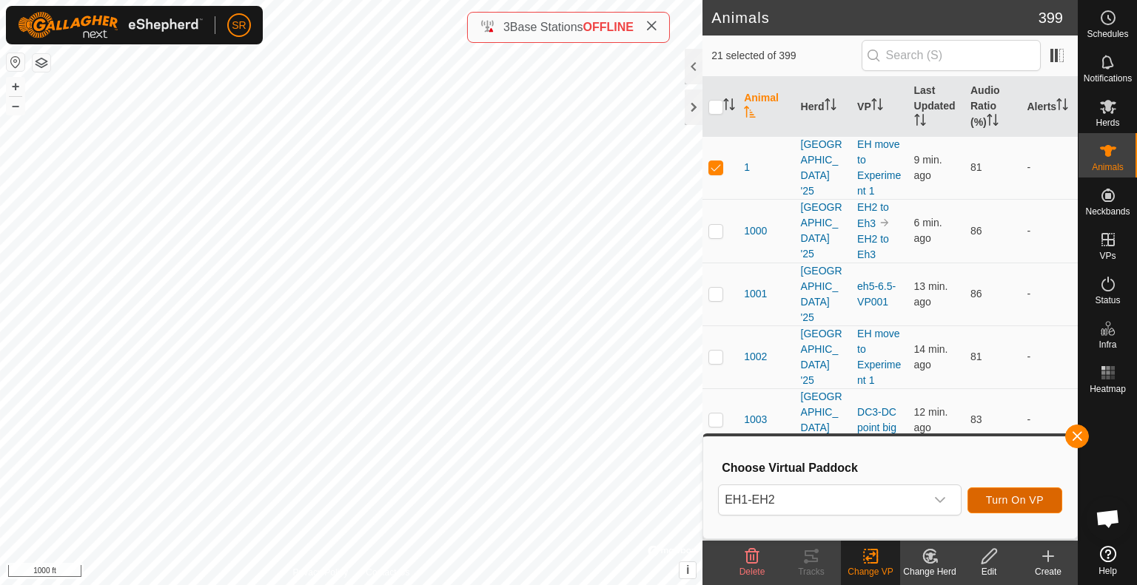
click at [1000, 500] on span "Turn On VP" at bounding box center [1015, 500] width 58 height 12
click at [1004, 508] on button "Turn On VP" at bounding box center [1014, 501] width 95 height 26
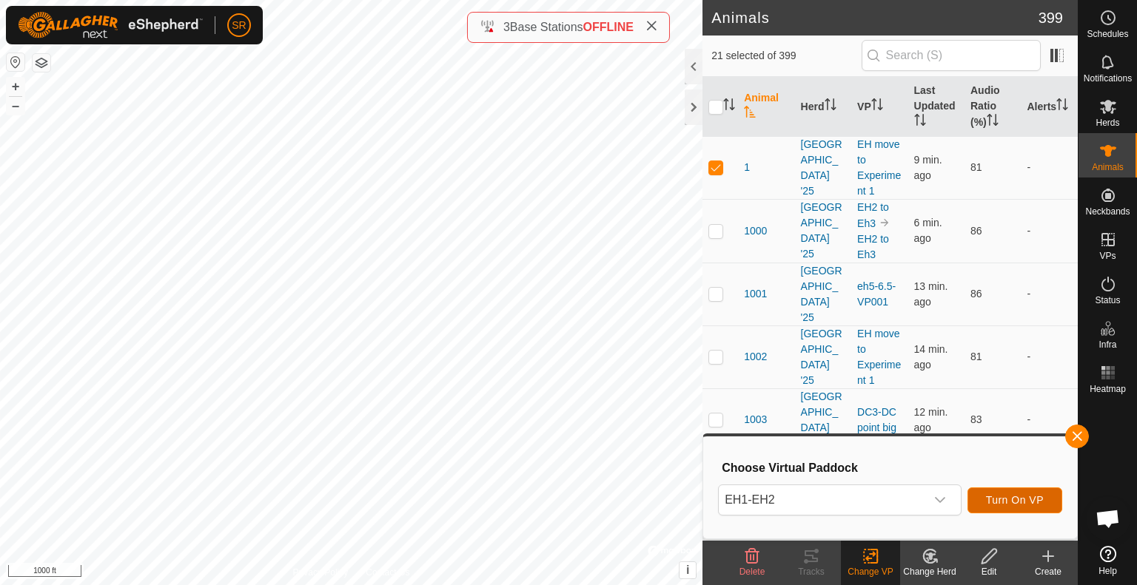
click at [1004, 508] on button "Turn On VP" at bounding box center [1014, 501] width 95 height 26
click at [928, 486] on div "dropdown trigger" at bounding box center [940, 500] width 30 height 30
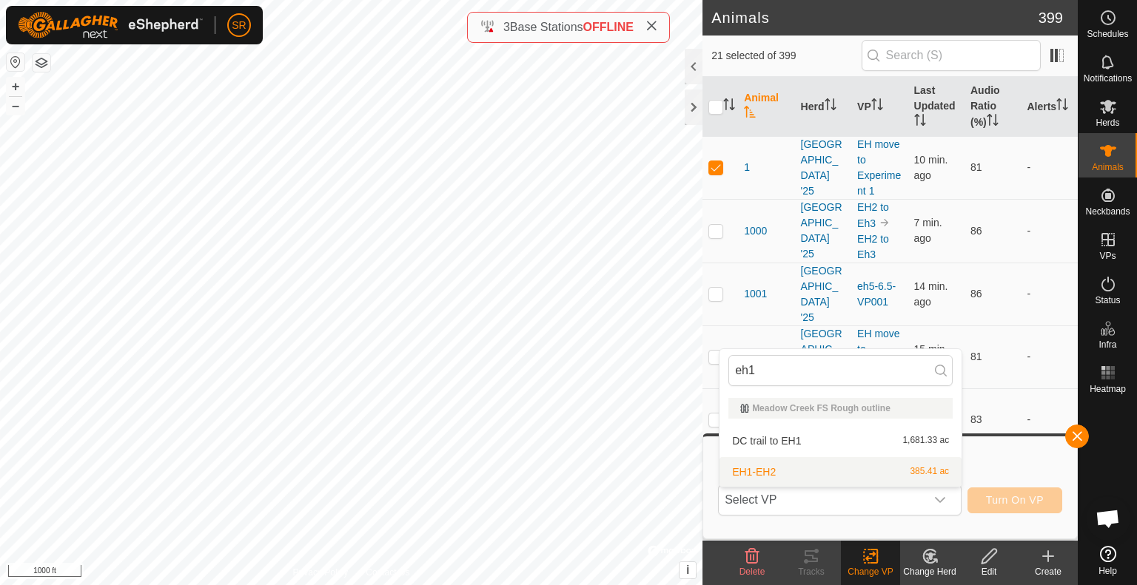
type input "eh1"
click at [924, 470] on li "EH1-EH2 385.41 ac" at bounding box center [840, 472] width 242 height 30
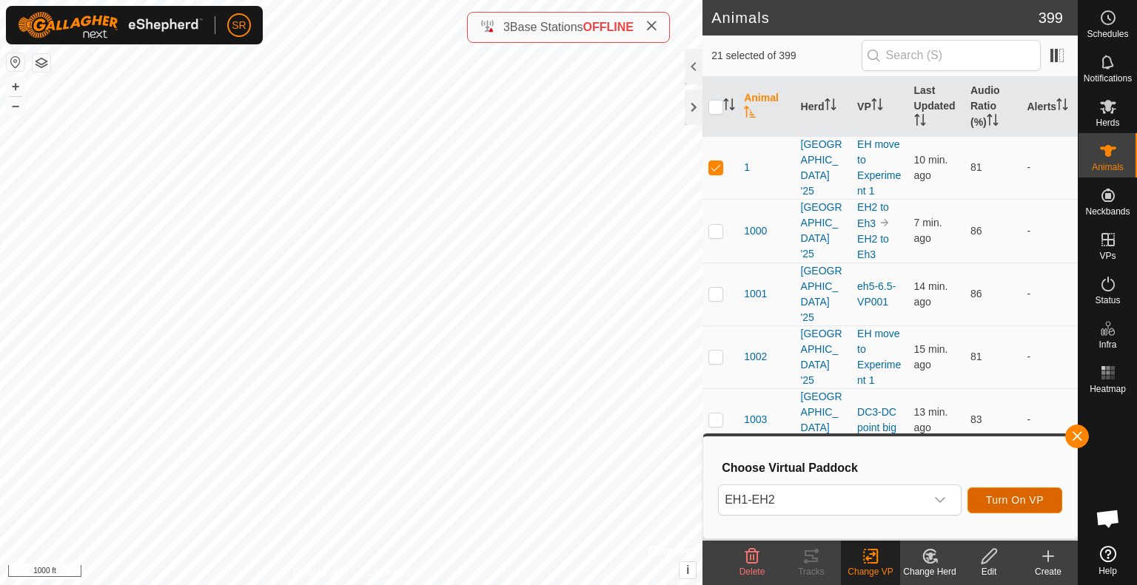
click at [997, 500] on span "Turn On VP" at bounding box center [1015, 500] width 58 height 12
drag, startPoint x: 997, startPoint y: 500, endPoint x: 1024, endPoint y: 502, distance: 26.7
click at [1024, 502] on span "Turn On VP" at bounding box center [1015, 500] width 58 height 12
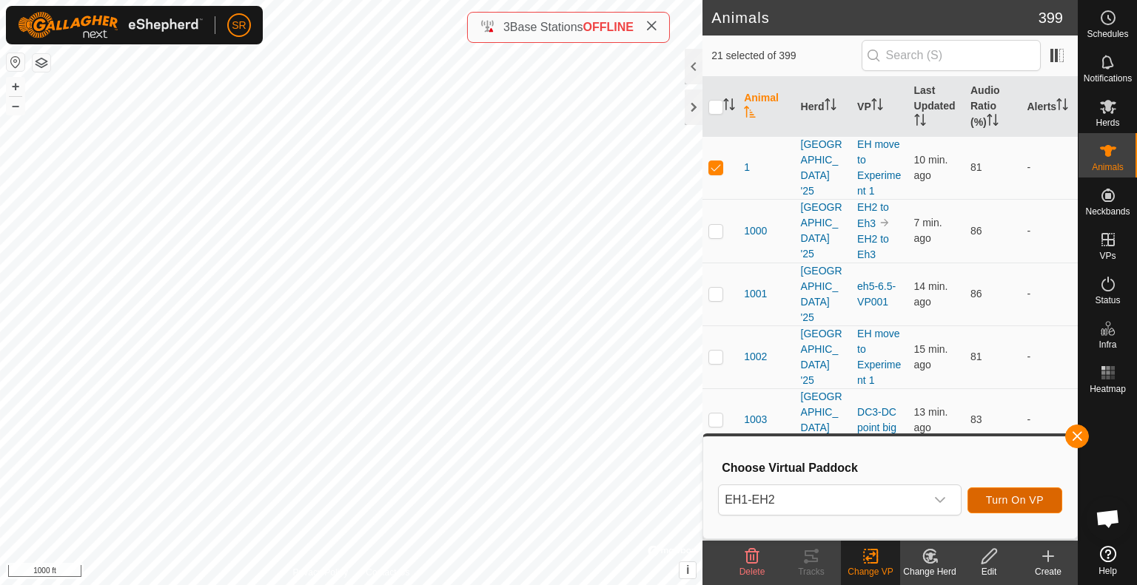
click at [997, 494] on button "Turn On VP" at bounding box center [1014, 501] width 95 height 26
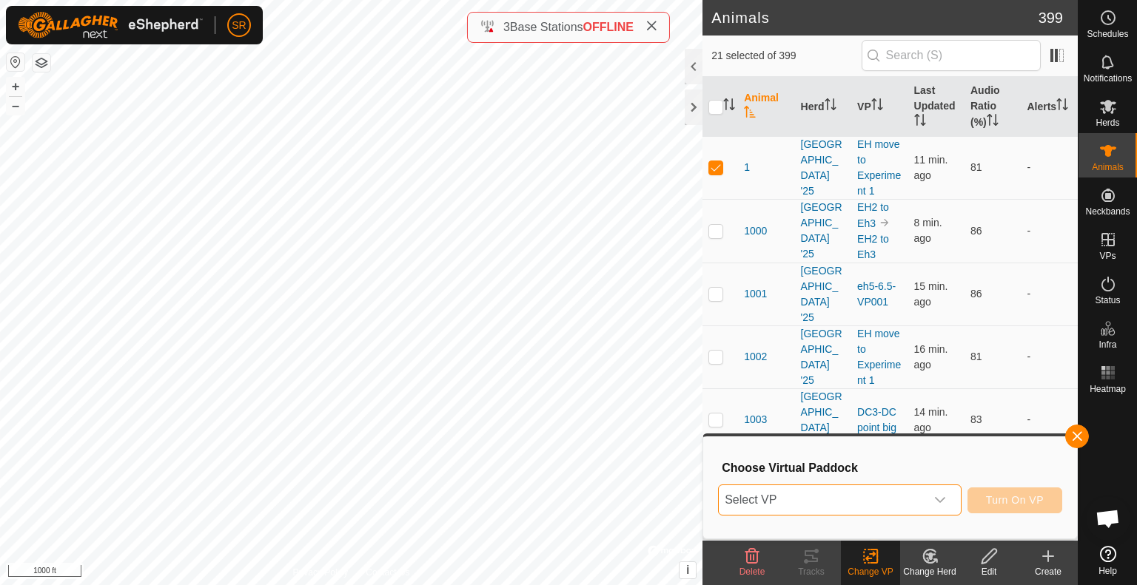
click at [870, 505] on span "Select VP" at bounding box center [821, 500] width 206 height 30
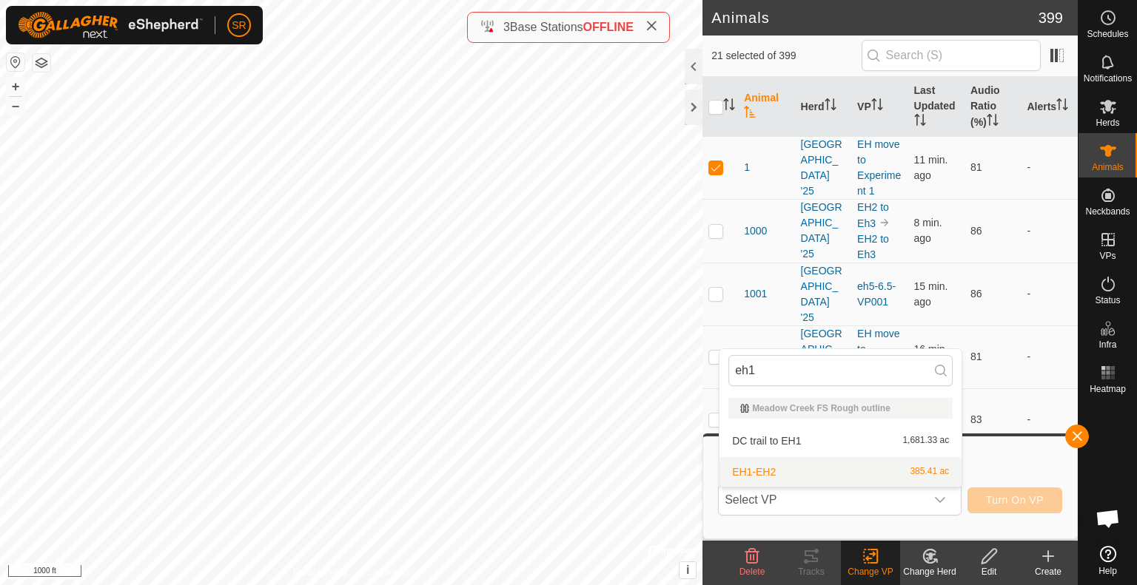
type input "eh1"
click at [886, 476] on li "EH1-EH2 385.41 ac" at bounding box center [840, 472] width 242 height 30
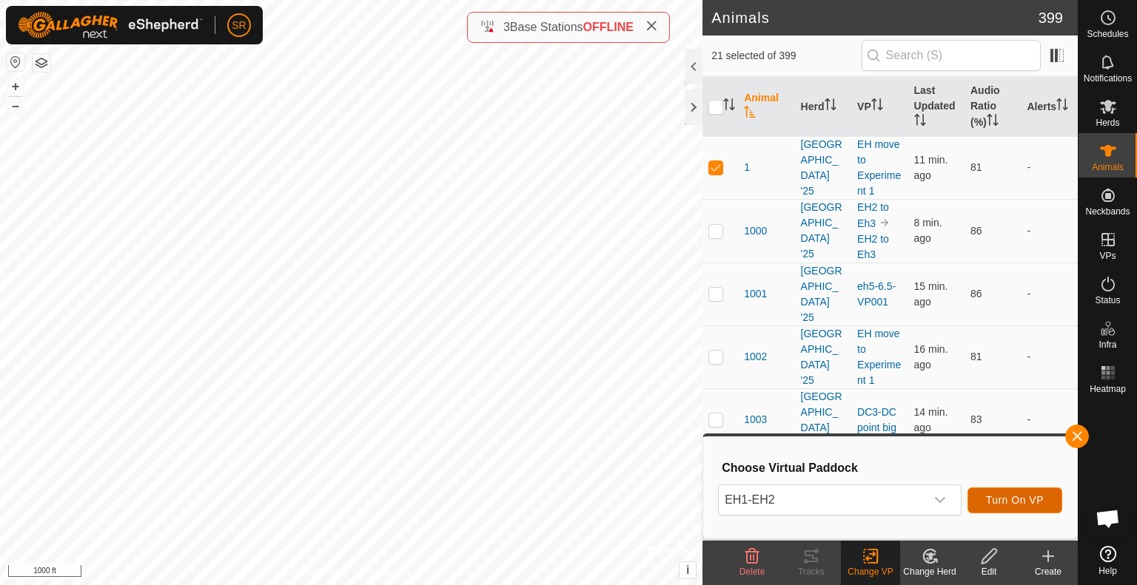
click at [1008, 497] on span "Turn On VP" at bounding box center [1015, 500] width 58 height 12
click at [1007, 486] on div "EH1-EH2 Turn On VP" at bounding box center [890, 500] width 344 height 36
click at [1006, 501] on span "Turn On VP" at bounding box center [1015, 500] width 58 height 12
click at [928, 499] on div "dropdown trigger" at bounding box center [940, 500] width 30 height 30
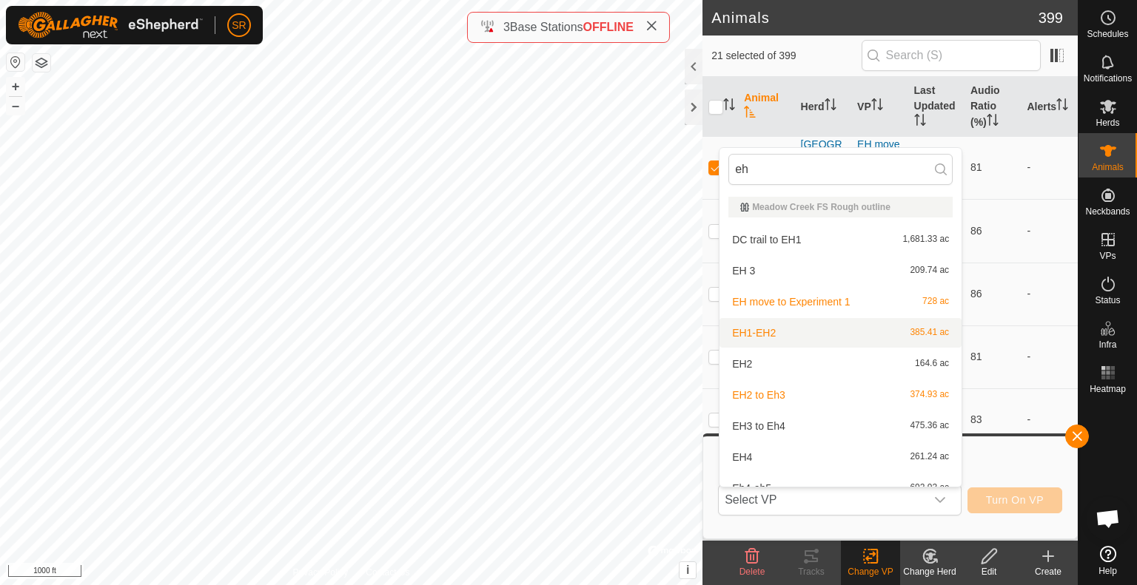
type input "eh"
click at [807, 328] on li "EH1-EH2 385.41 ac" at bounding box center [840, 333] width 242 height 30
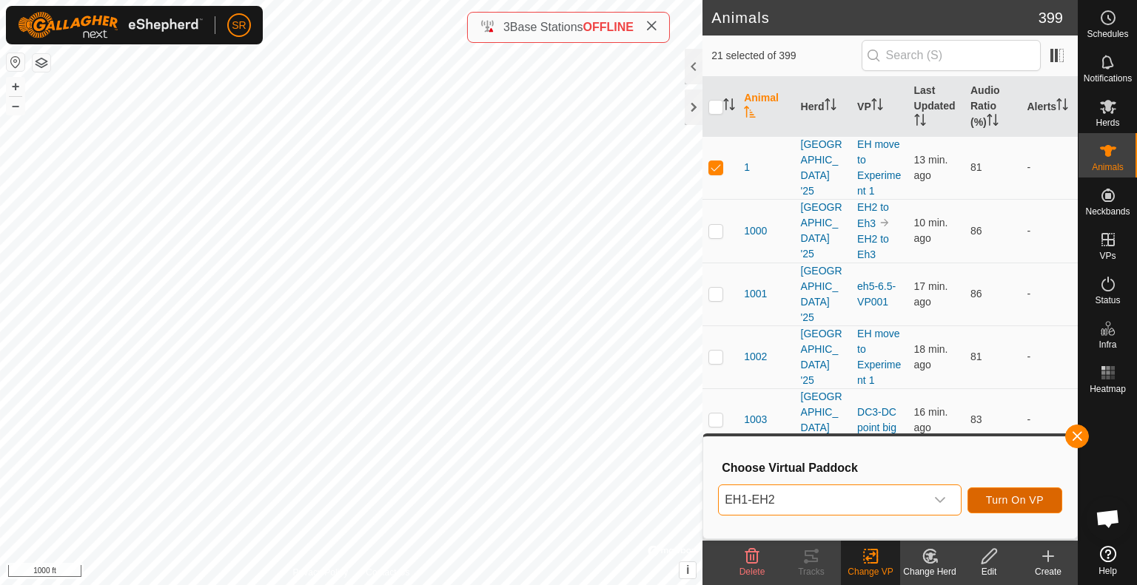
click at [1003, 497] on span "Turn On VP" at bounding box center [1015, 500] width 58 height 12
click at [992, 501] on span "Turn On VP" at bounding box center [1015, 500] width 58 height 12
click at [935, 486] on div "dropdown trigger" at bounding box center [940, 500] width 30 height 30
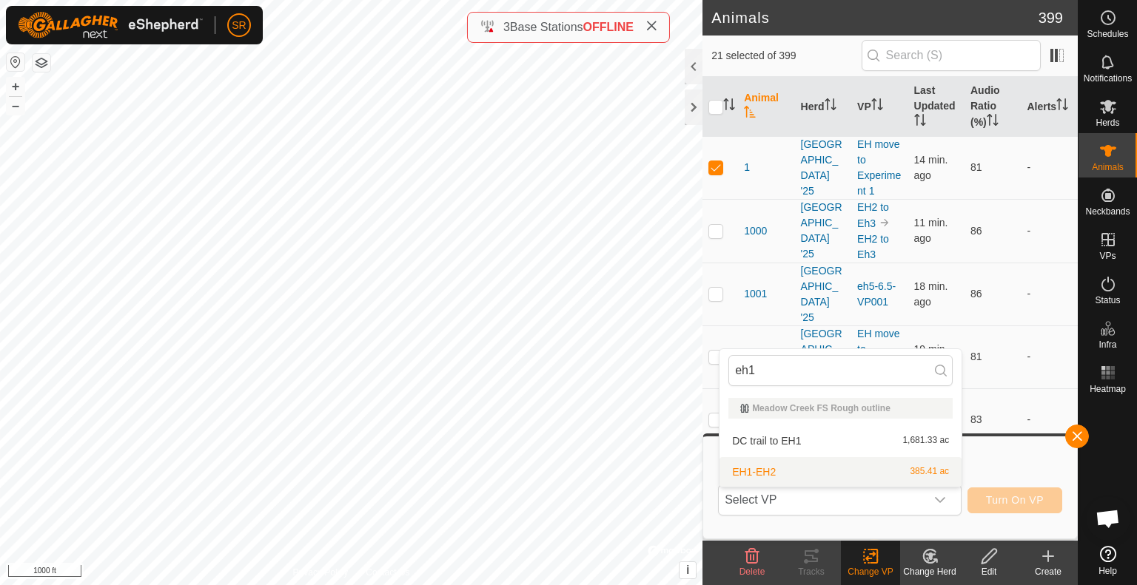
type input "eh1"
click at [940, 479] on li "EH1-EH2 385.41 ac" at bounding box center [840, 472] width 242 height 30
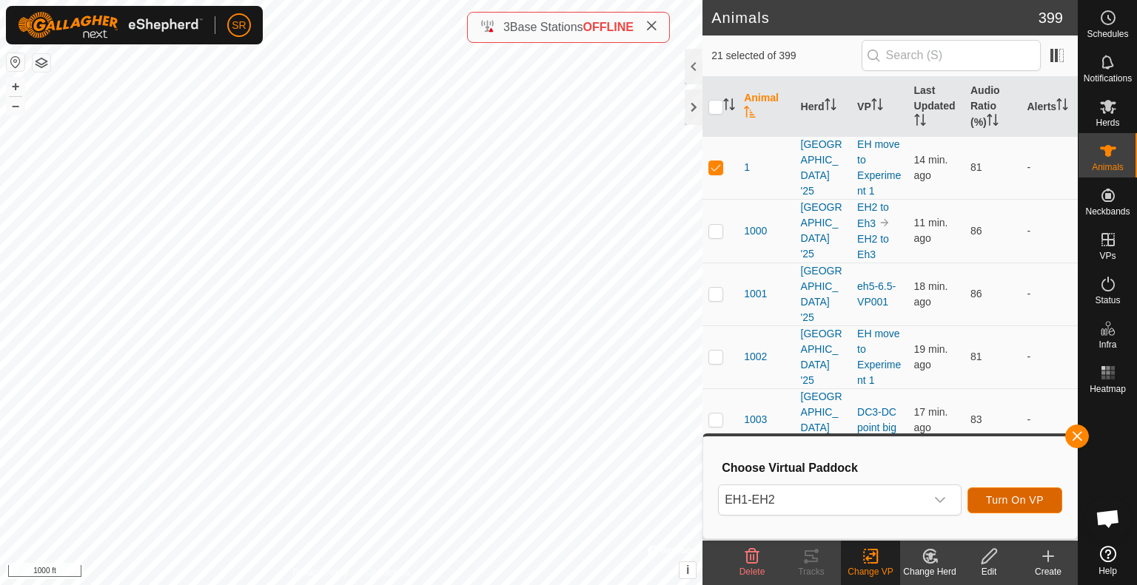
click at [1030, 505] on span "Turn On VP" at bounding box center [1015, 500] width 58 height 12
click at [1029, 505] on span "Turn On VP" at bounding box center [1015, 500] width 58 height 12
click at [992, 499] on span "Turn On VP" at bounding box center [1015, 500] width 58 height 12
click at [989, 507] on button "Turn On VP" at bounding box center [1014, 501] width 95 height 26
click at [892, 500] on span "Select VP" at bounding box center [821, 500] width 206 height 30
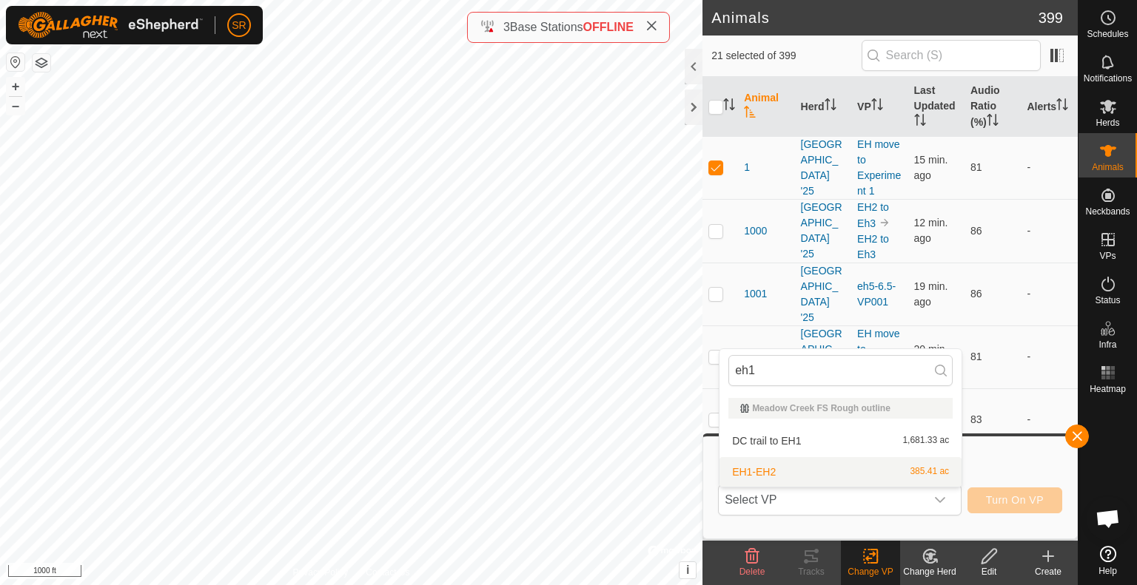
type input "eh1"
click at [888, 470] on li "EH1-EH2 385.41 ac" at bounding box center [840, 472] width 242 height 30
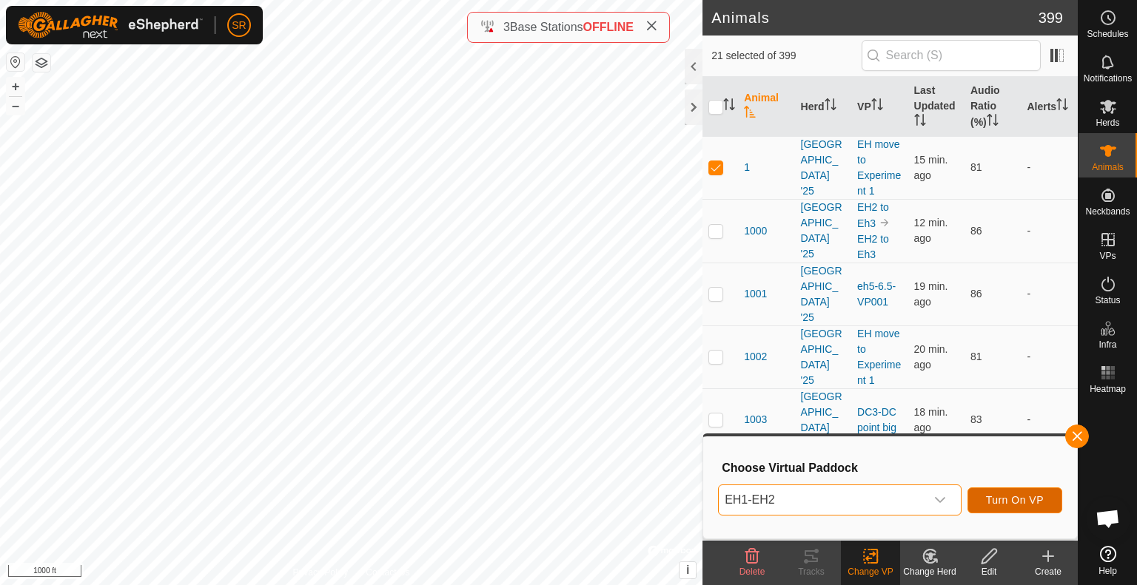
click at [1031, 497] on span "Turn On VP" at bounding box center [1015, 500] width 58 height 12
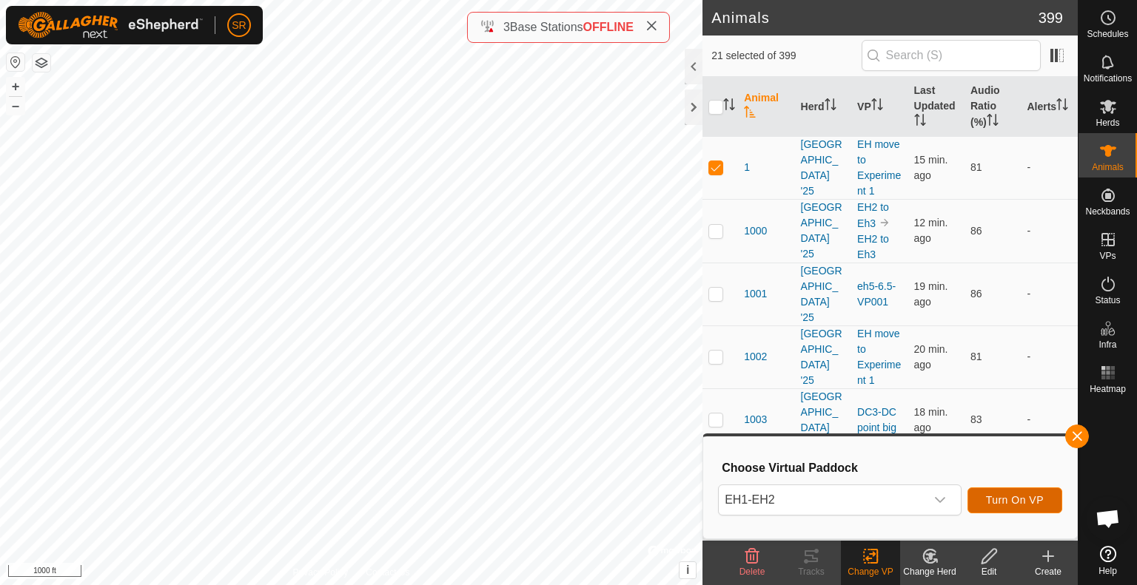
click at [1023, 508] on button "Turn On VP" at bounding box center [1014, 501] width 95 height 26
click at [1000, 496] on span "Turn On VP" at bounding box center [1015, 500] width 58 height 12
